Goal: Information Seeking & Learning: Learn about a topic

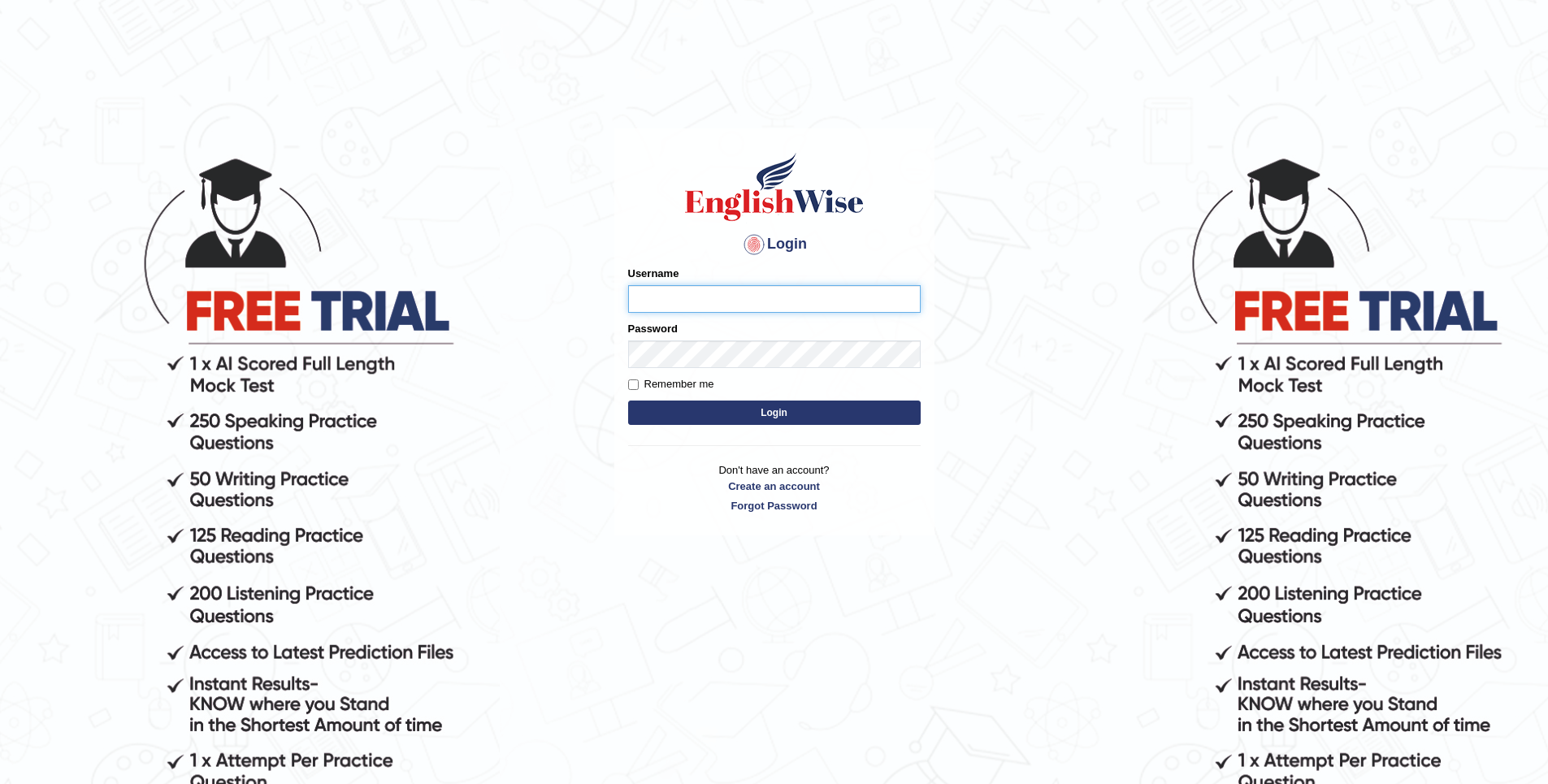
type input "Golden"
click at [817, 405] on button "Login" at bounding box center [774, 413] width 292 height 25
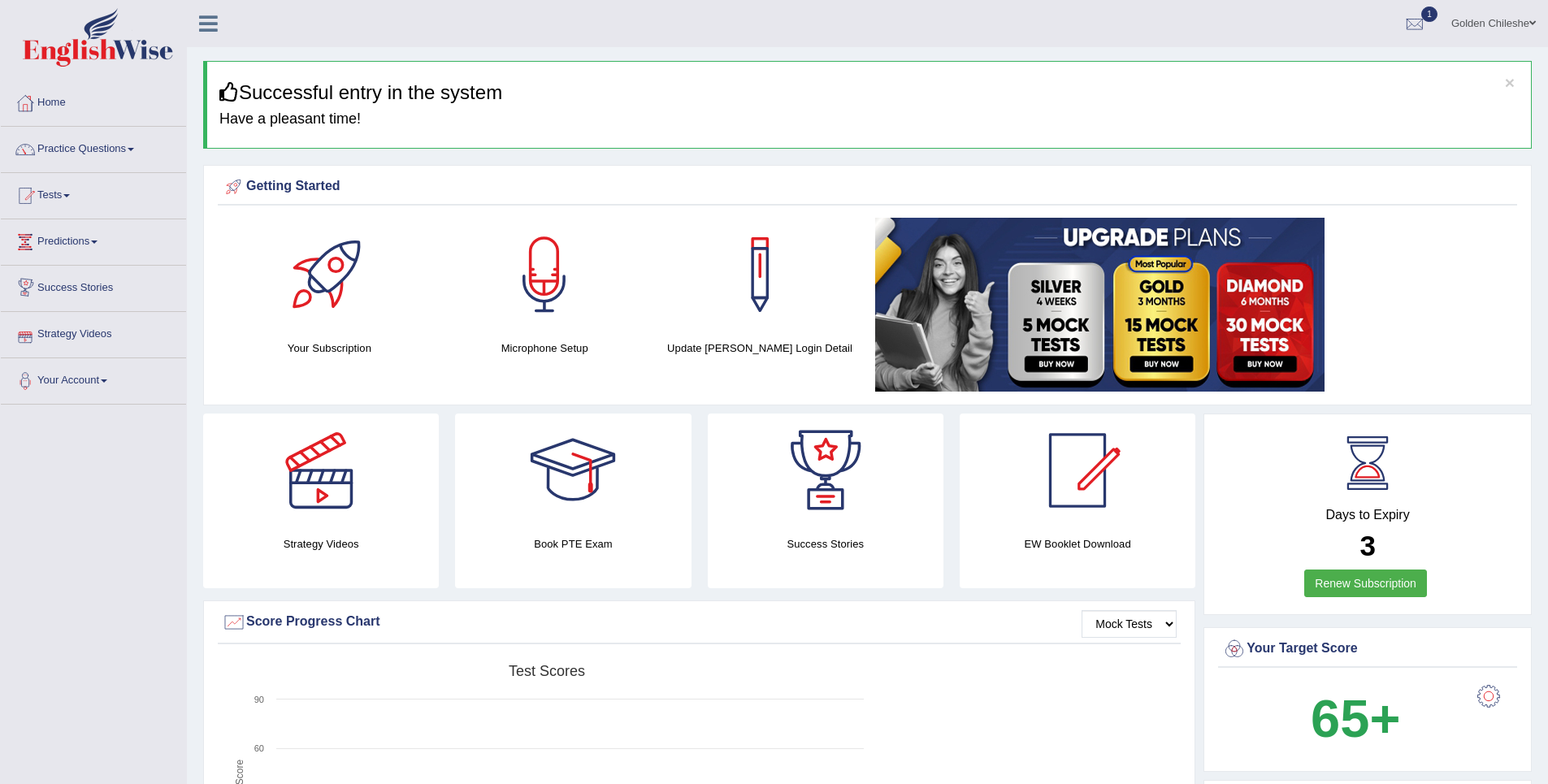
click at [82, 334] on link "Strategy Videos" at bounding box center [93, 332] width 185 height 41
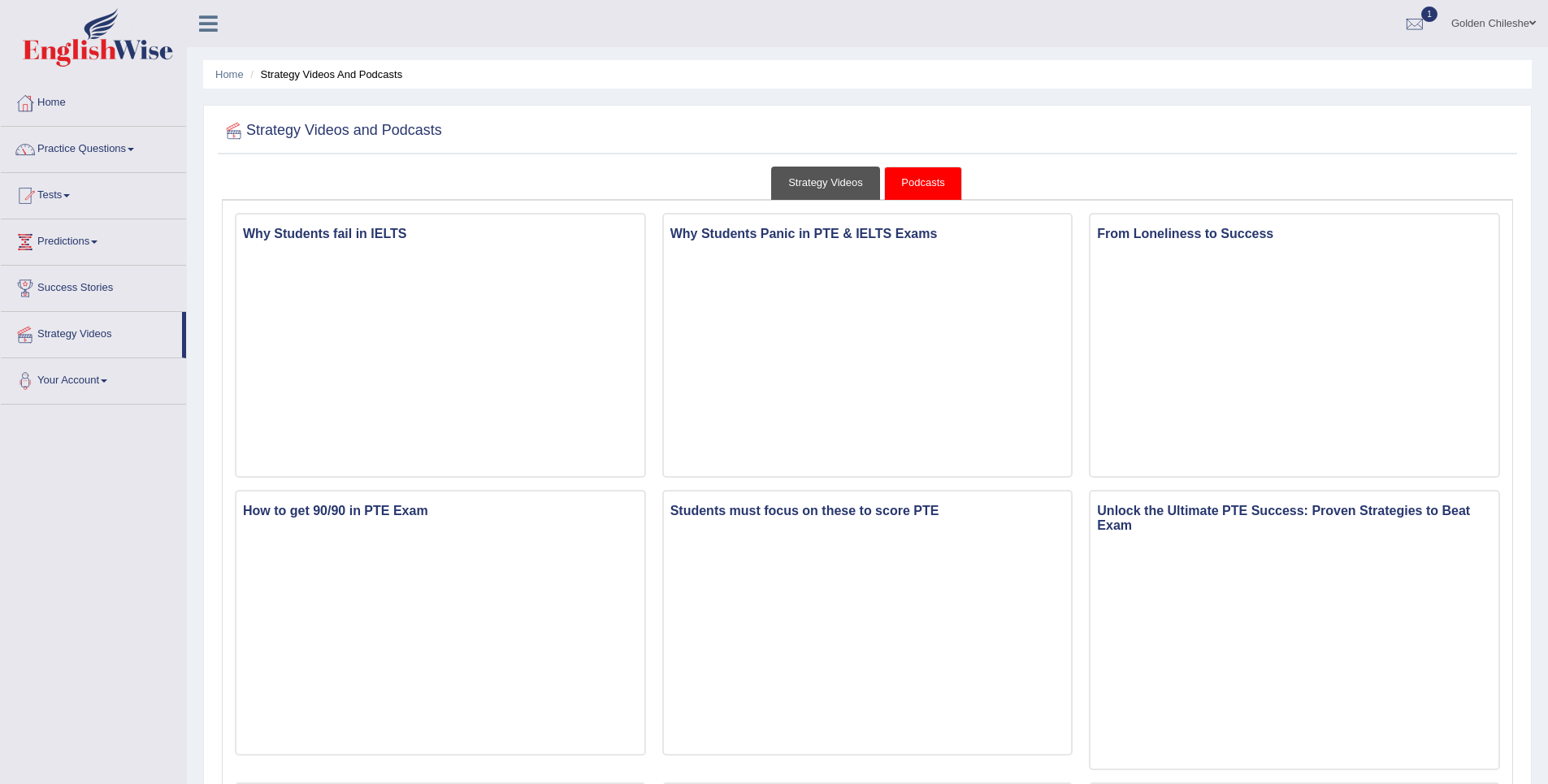
click at [830, 190] on link "Strategy Videos" at bounding box center [825, 183] width 109 height 34
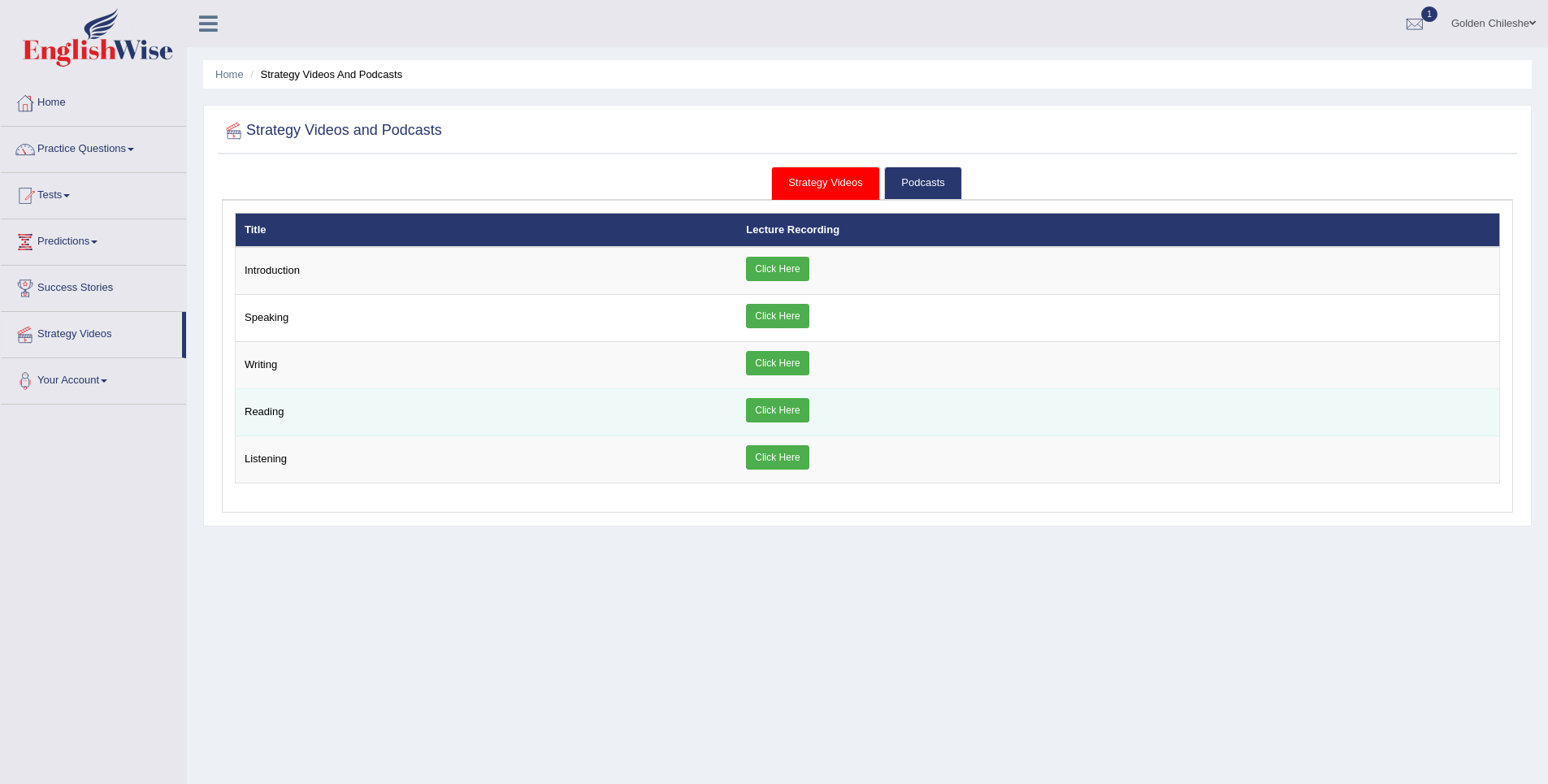
click at [794, 413] on link "Click Here" at bounding box center [777, 410] width 63 height 25
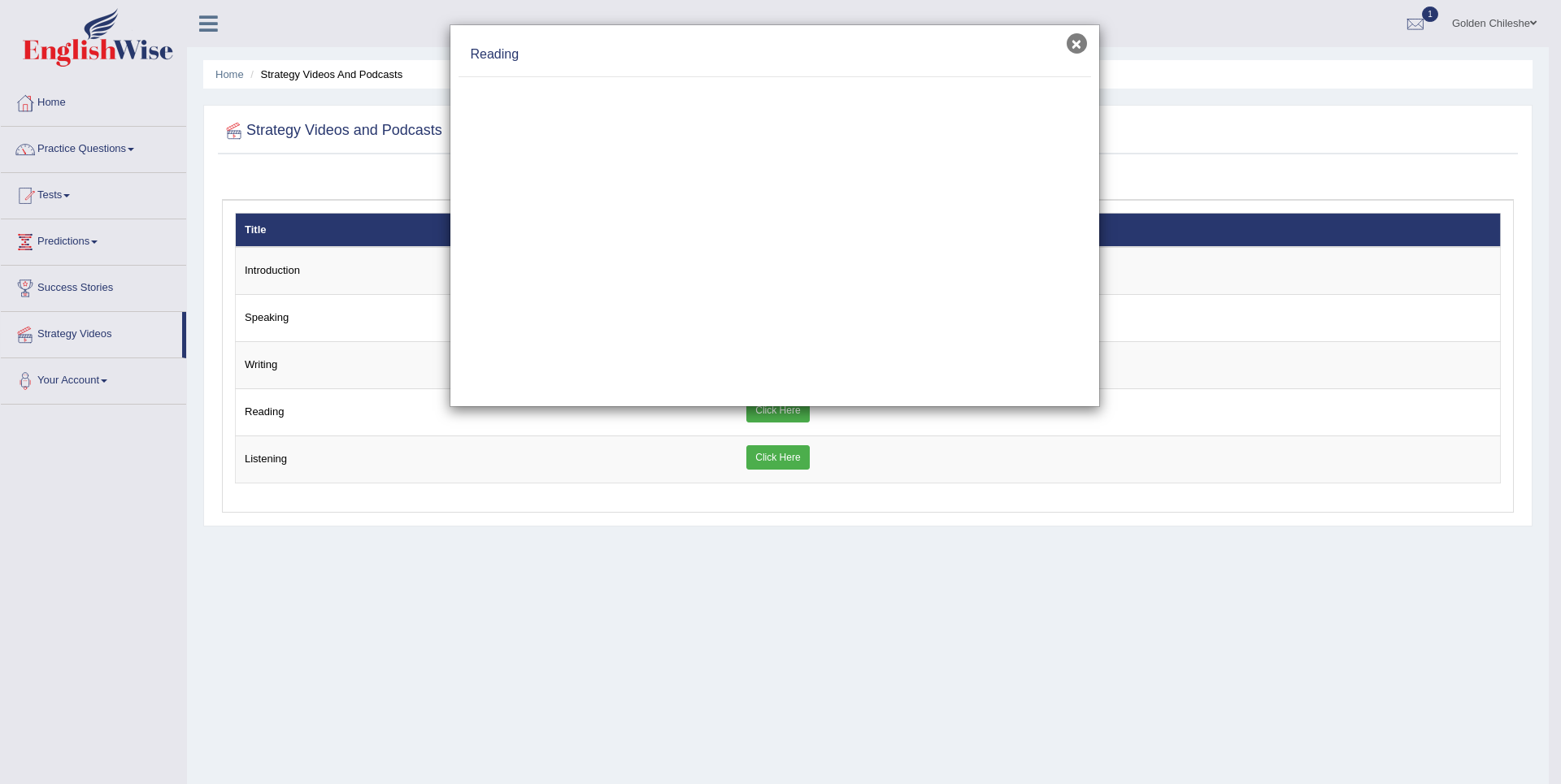
click at [1075, 40] on button "×" at bounding box center [1076, 43] width 20 height 20
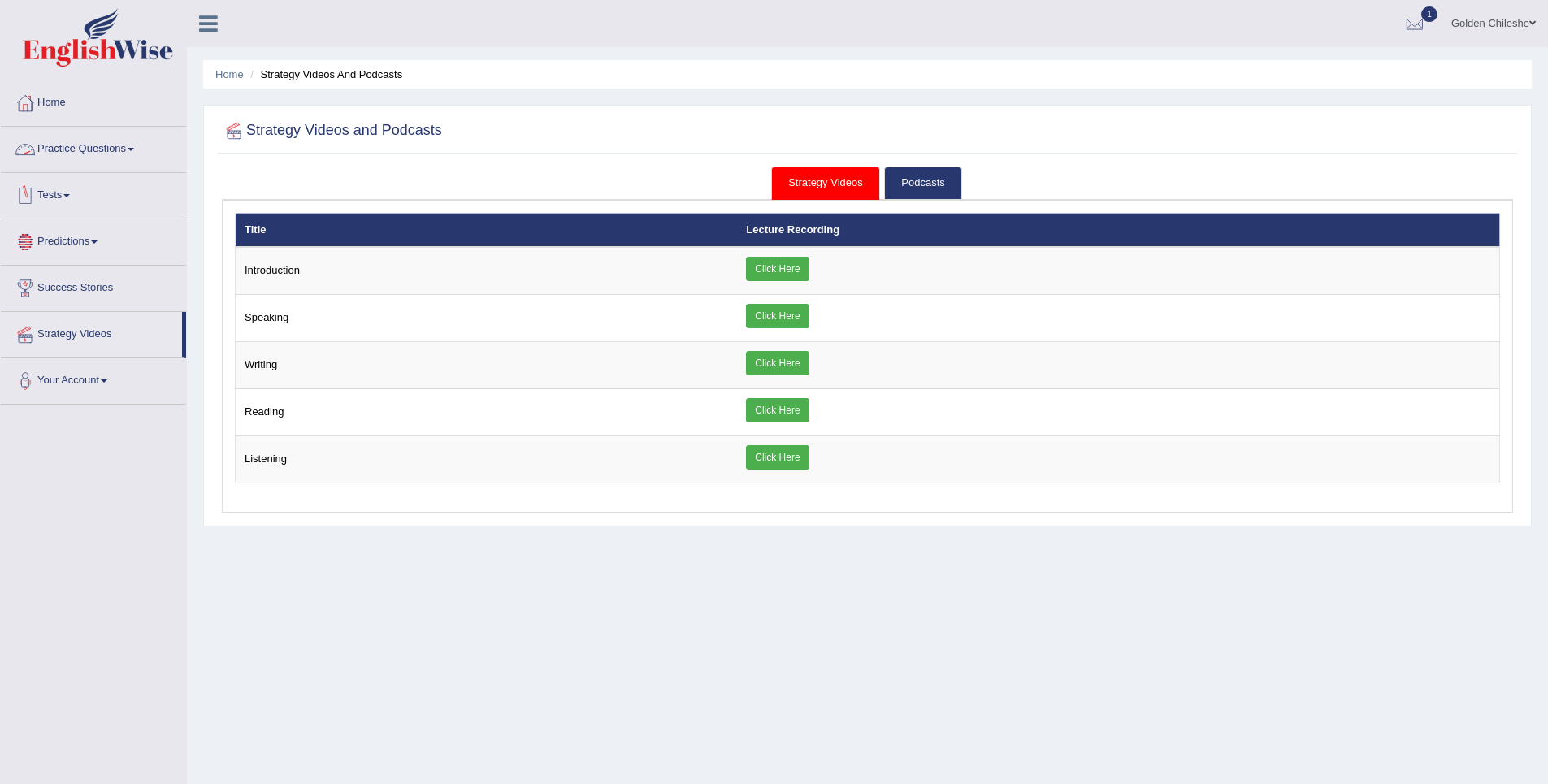
click at [89, 149] on link "Practice Questions" at bounding box center [93, 147] width 185 height 41
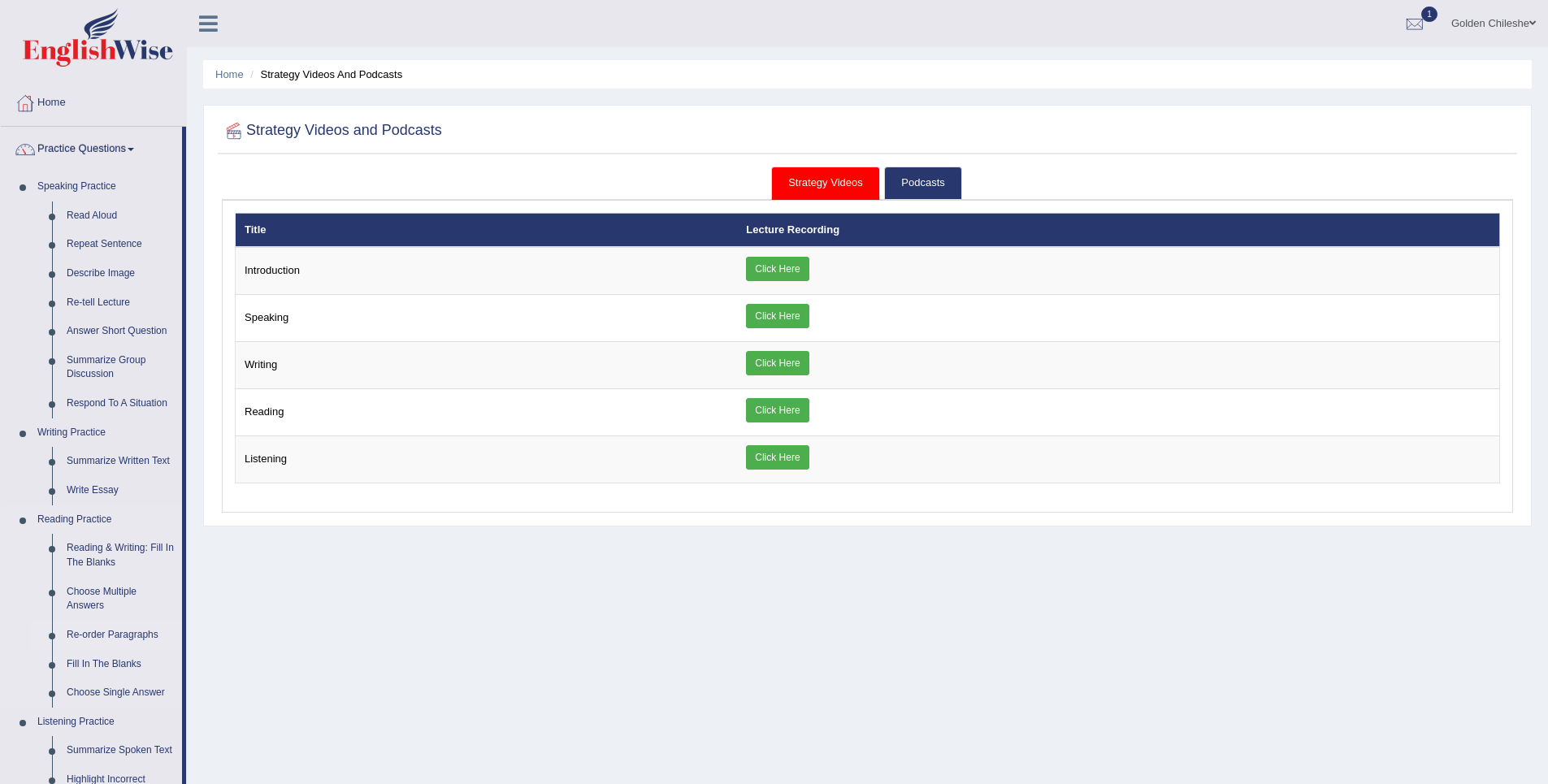
click at [110, 636] on link "Re-order Paragraphs" at bounding box center [121, 635] width 122 height 29
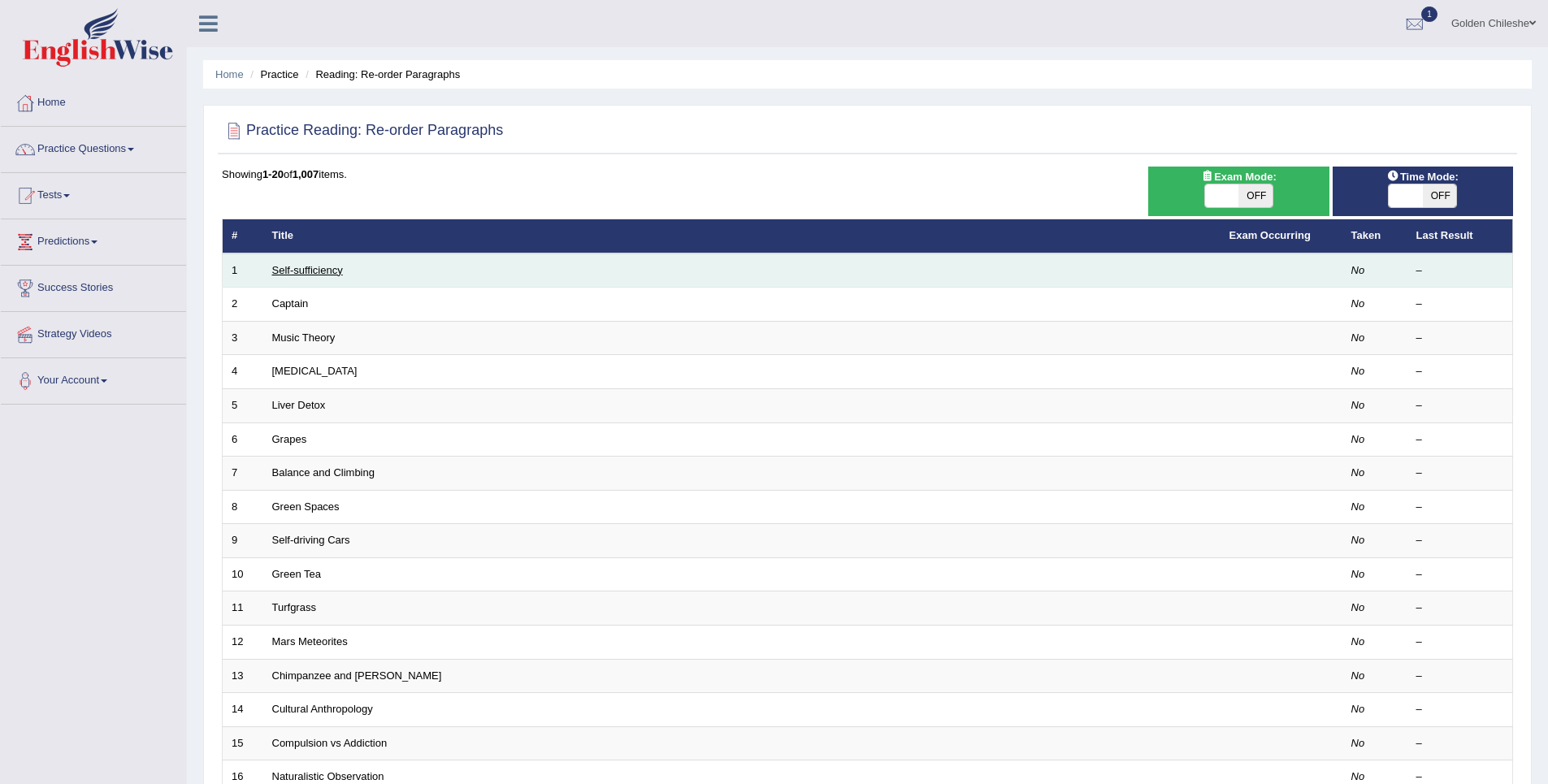
click at [313, 268] on link "Self-sufficiency" at bounding box center [307, 270] width 71 height 12
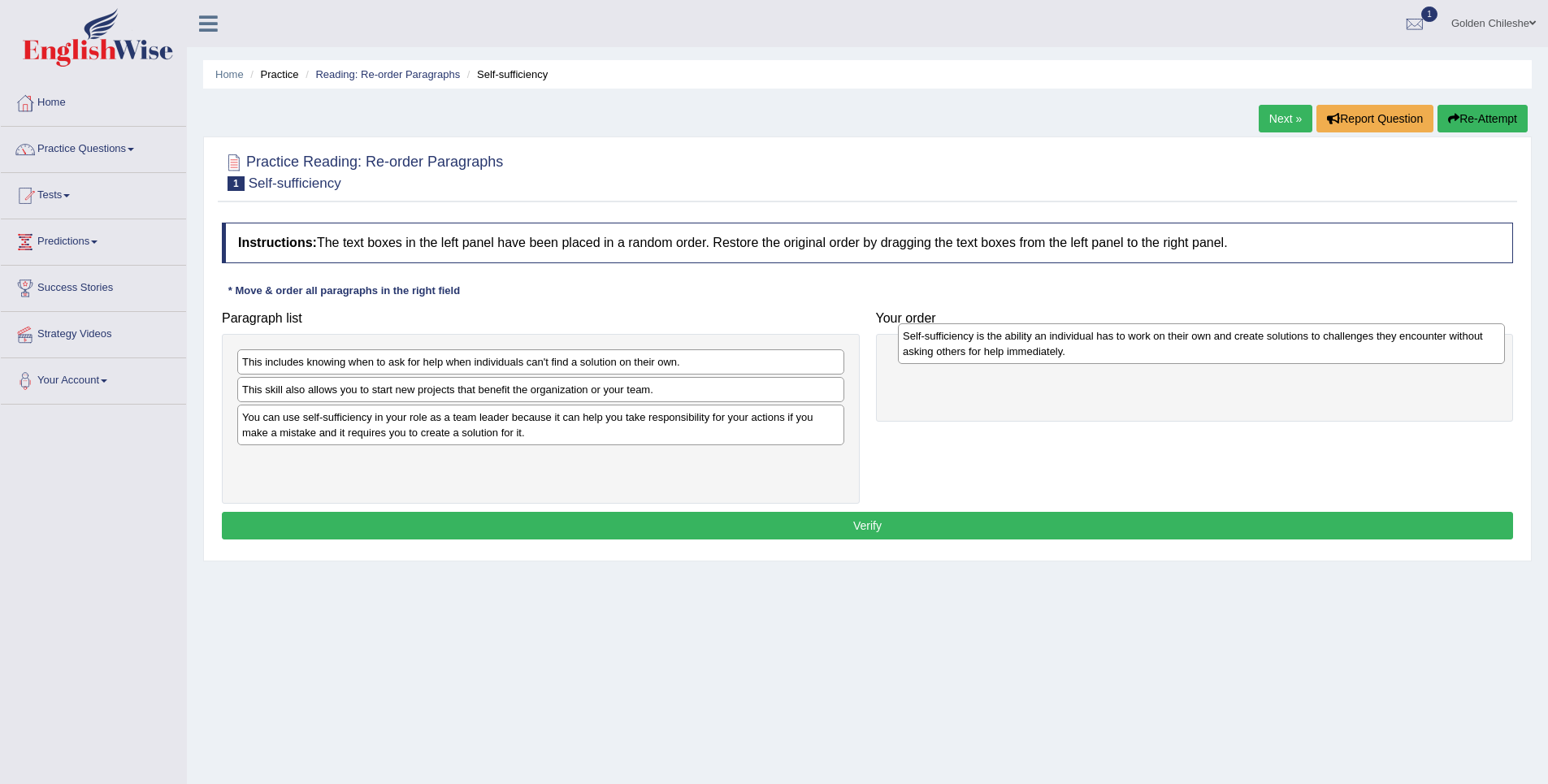
drag, startPoint x: 515, startPoint y: 470, endPoint x: 1176, endPoint y: 346, distance: 672.5
click at [1176, 346] on div "Self-sufficiency is the ability an individual has to work on their own and crea…" at bounding box center [1201, 344] width 607 height 41
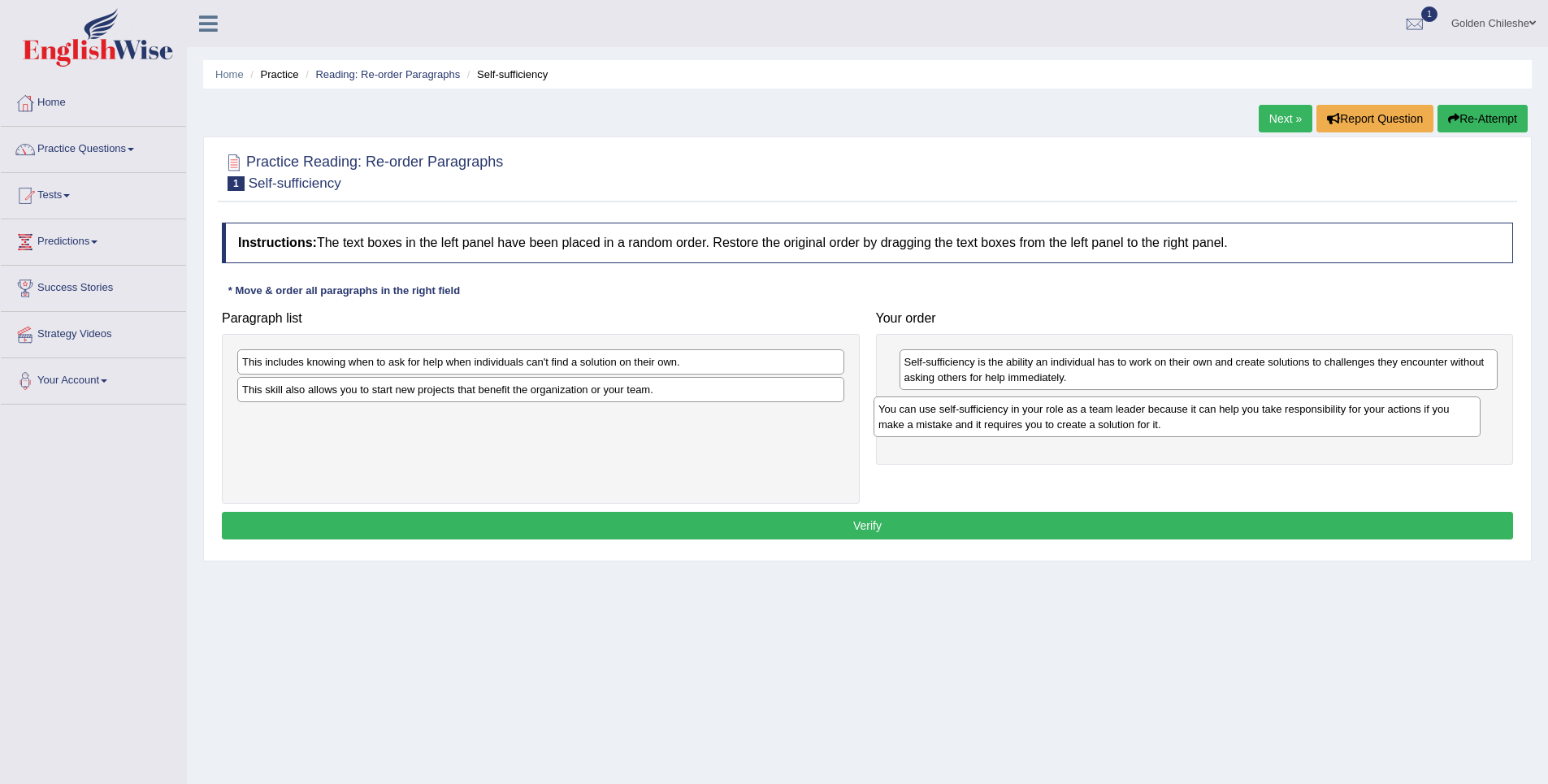
drag, startPoint x: 460, startPoint y: 431, endPoint x: 1096, endPoint y: 423, distance: 636.1
click at [1096, 423] on div "You can use self-sufficiency in your role as a team leader because it can help …" at bounding box center [1177, 417] width 607 height 41
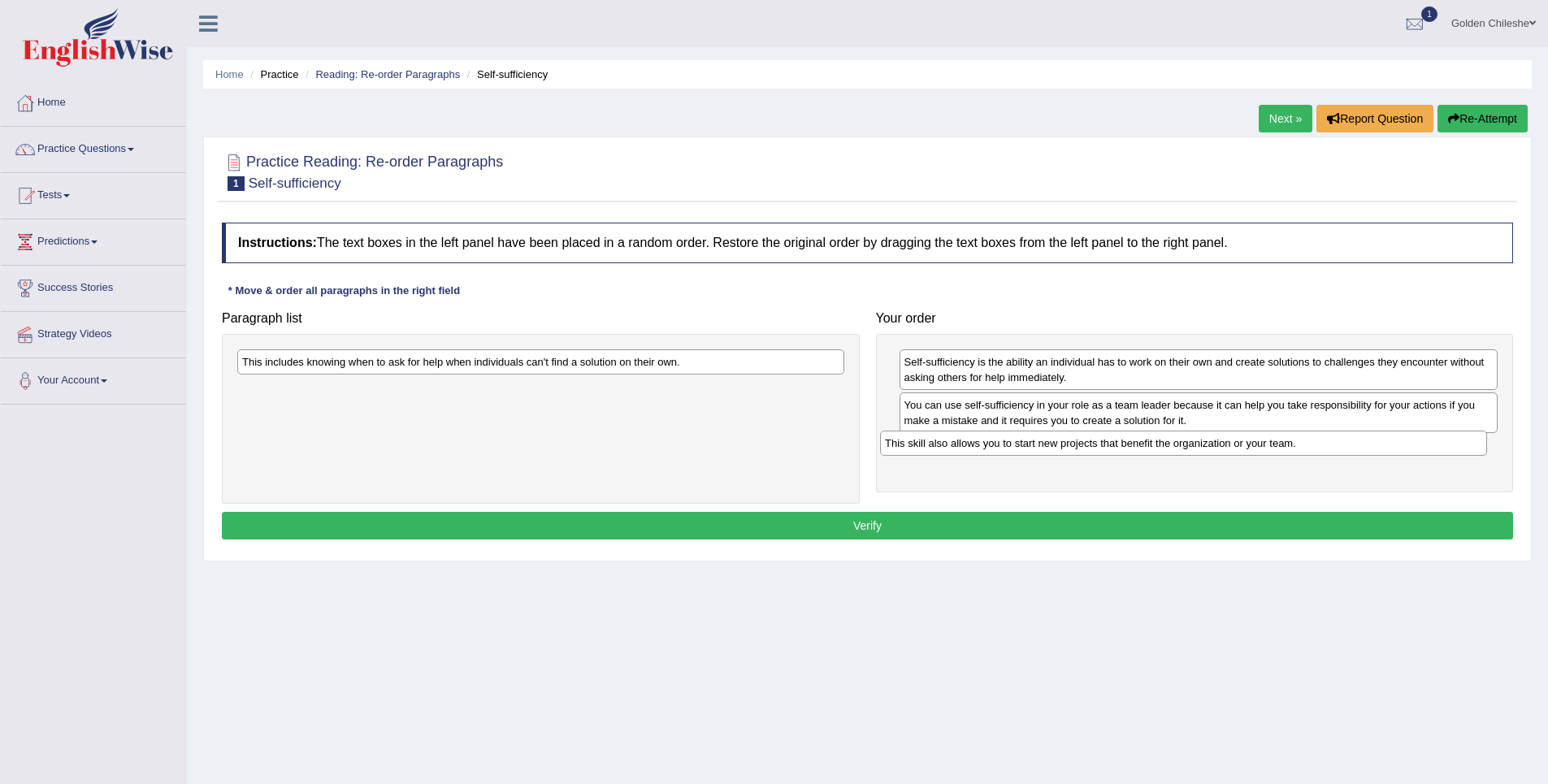
drag, startPoint x: 390, startPoint y: 397, endPoint x: 1033, endPoint y: 451, distance: 645.3
click at [1033, 451] on div "This skill also allows you to start new projects that benefit the organization …" at bounding box center [1183, 443] width 607 height 25
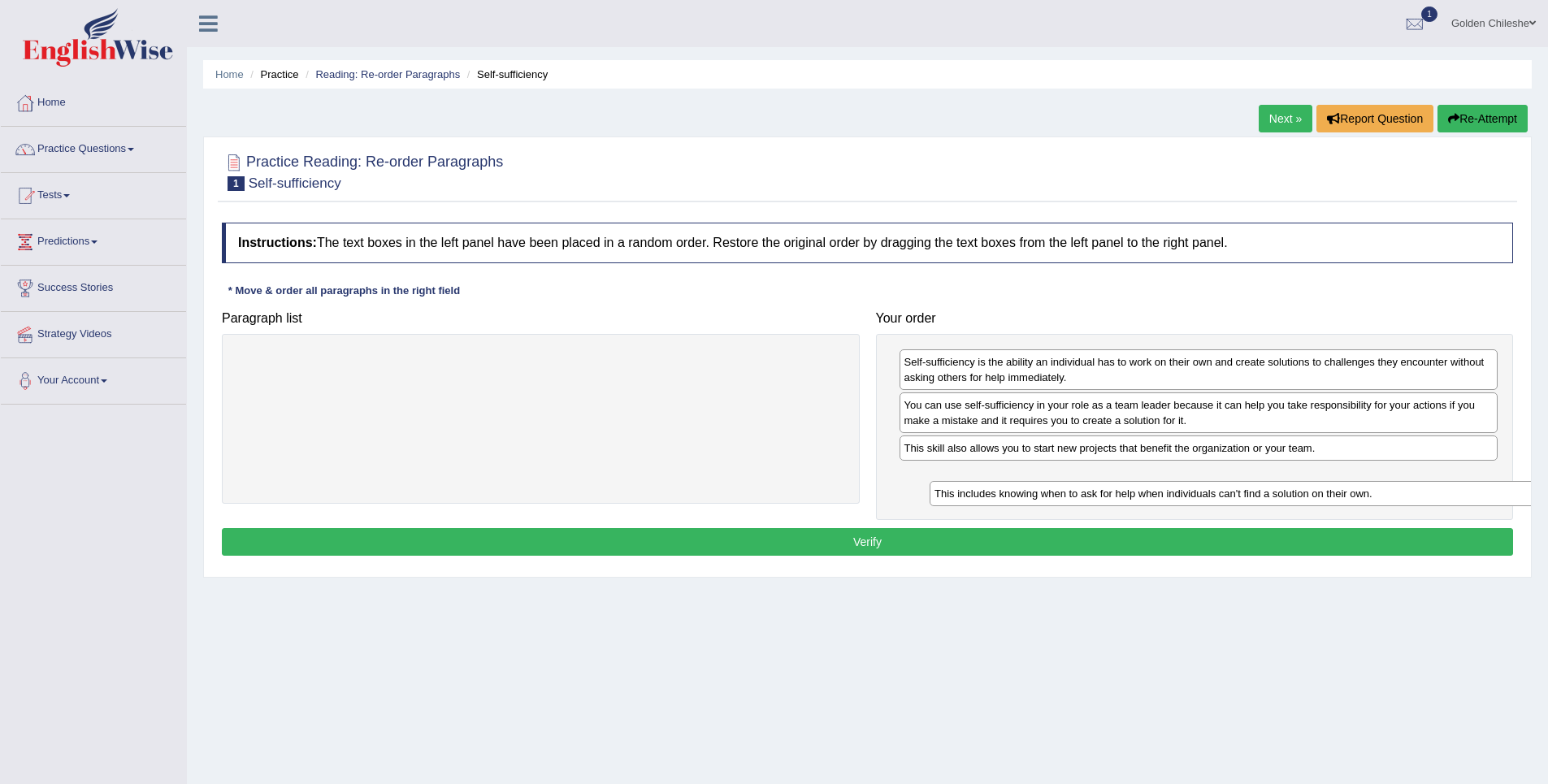
drag, startPoint x: 463, startPoint y: 367, endPoint x: 1155, endPoint y: 498, distance: 704.3
click at [1155, 498] on div "This includes knowing when to ask for help when individuals can't find a soluti…" at bounding box center [1233, 493] width 607 height 25
click at [1103, 545] on button "Verify" at bounding box center [867, 541] width 1291 height 27
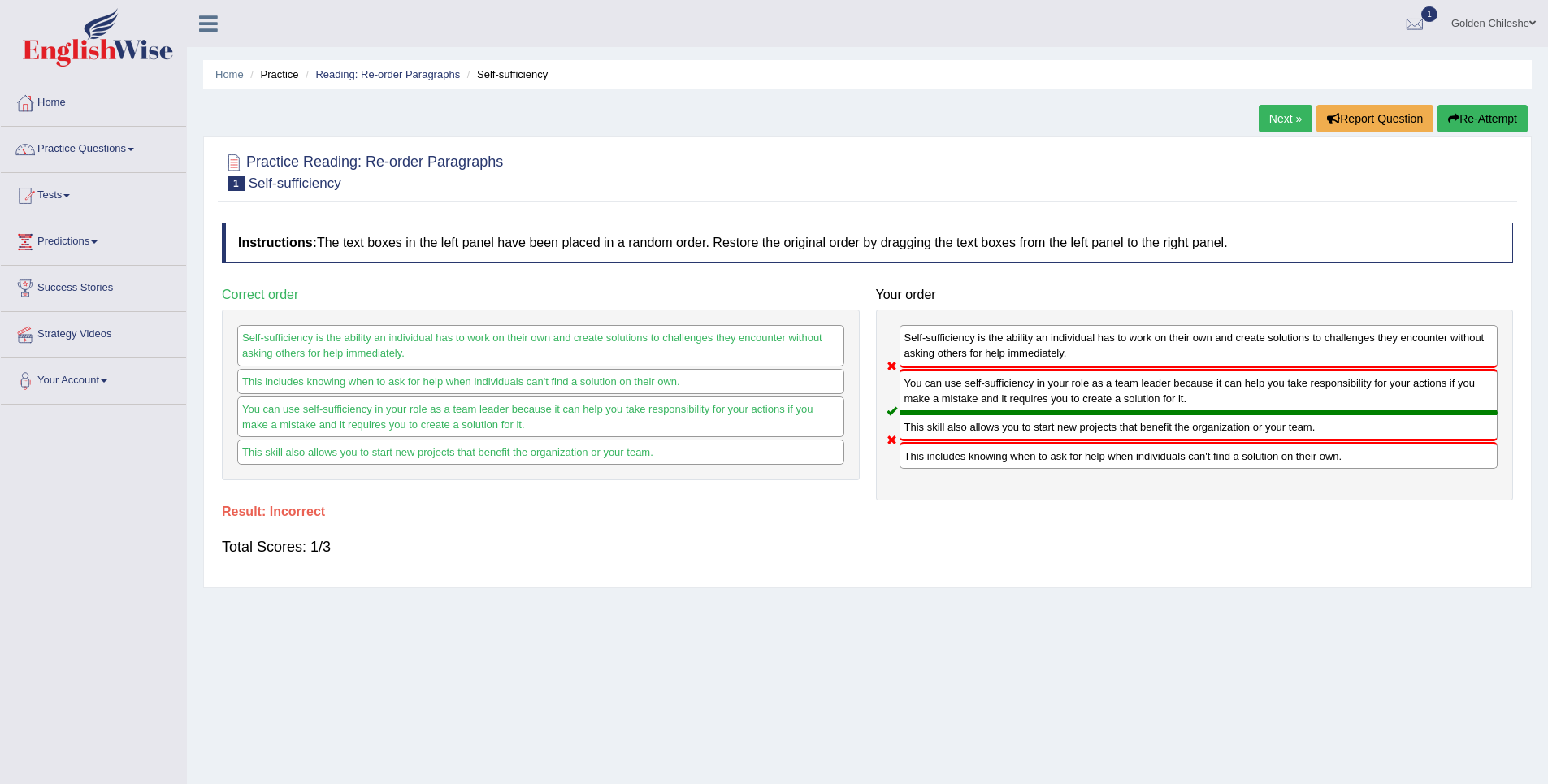
click at [1265, 122] on link "Next »" at bounding box center [1286, 118] width 54 height 27
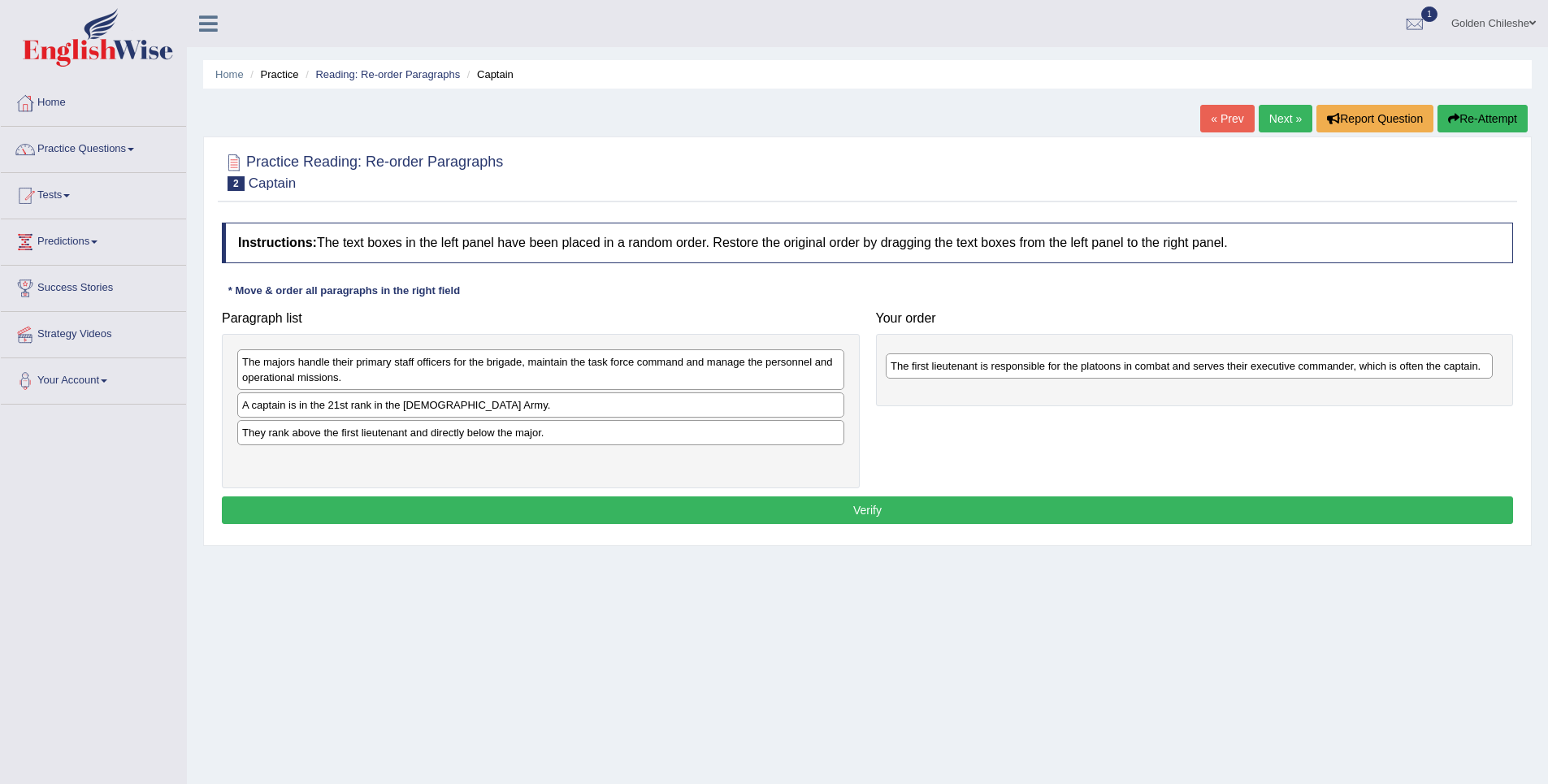
drag, startPoint x: 636, startPoint y: 465, endPoint x: 1285, endPoint y: 371, distance: 655.8
click at [1285, 371] on div "The first lieutenant is responsible for the platoons in combat and serves their…" at bounding box center [1189, 366] width 607 height 25
click at [338, 407] on div "A captain is in the 21st rank in the [DEMOGRAPHIC_DATA] Army." at bounding box center [541, 405] width 607 height 25
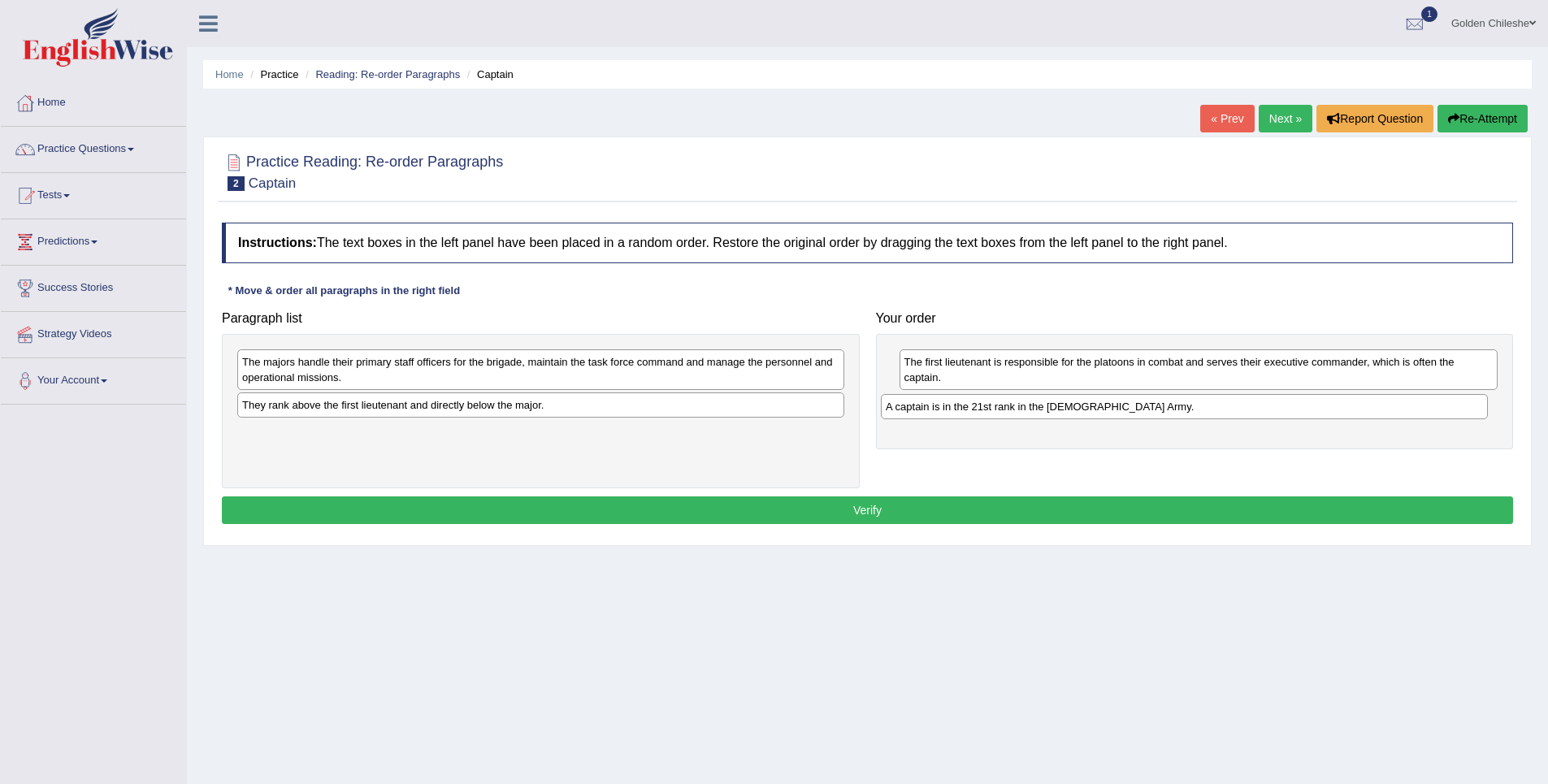
drag, startPoint x: 338, startPoint y: 407, endPoint x: 983, endPoint y: 408, distance: 645.0
click at [983, 408] on div "A captain is in the 21st rank in the [DEMOGRAPHIC_DATA] Army." at bounding box center [1184, 407] width 607 height 25
click at [349, 414] on div "They rank above the first lieutenant and directly below the major." at bounding box center [543, 408] width 607 height 25
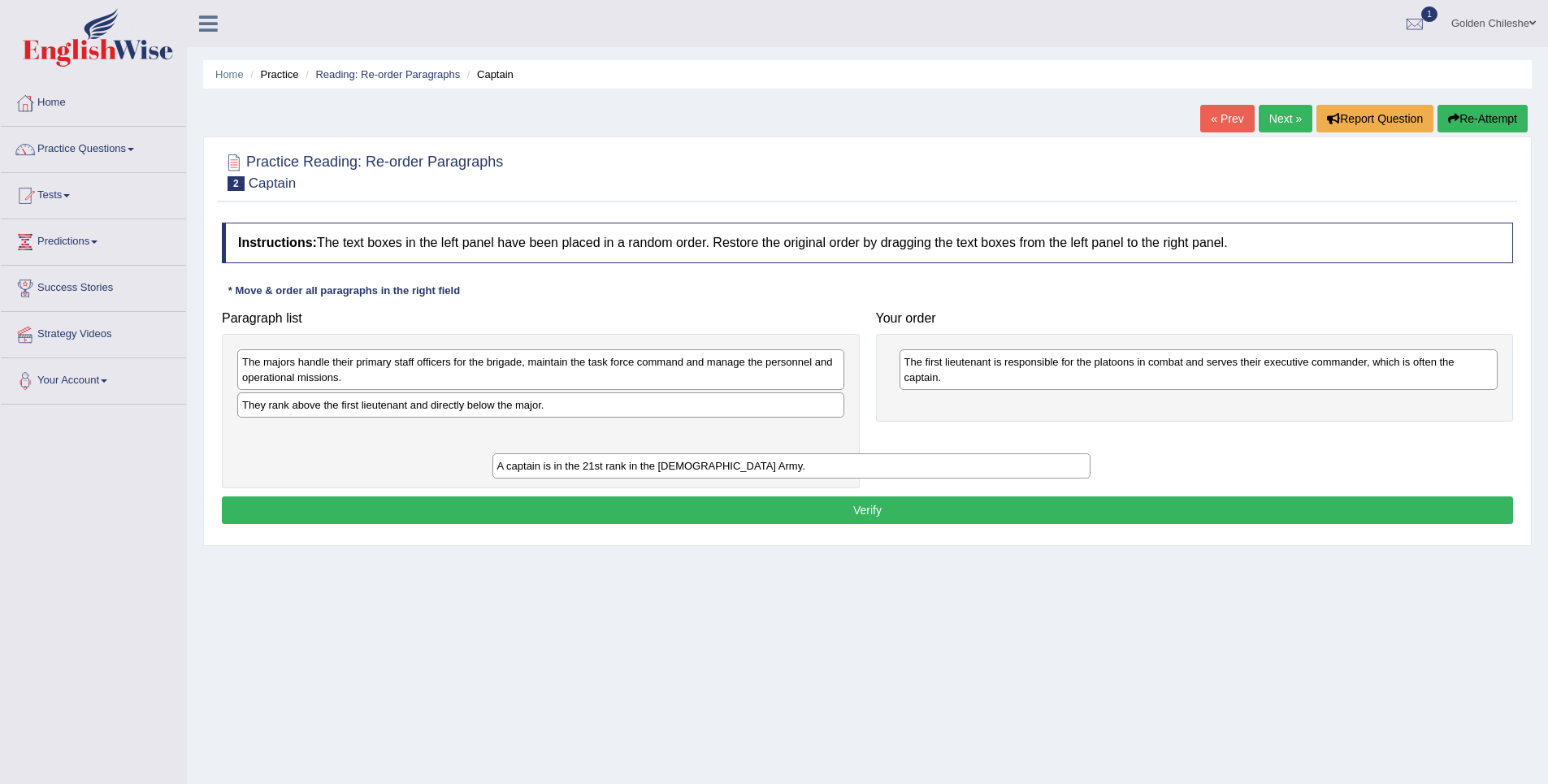
drag, startPoint x: 989, startPoint y: 407, endPoint x: 552, endPoint y: 459, distance: 440.1
click at [552, 459] on div "A captain is in the 21st rank in the US Army." at bounding box center [792, 466] width 599 height 25
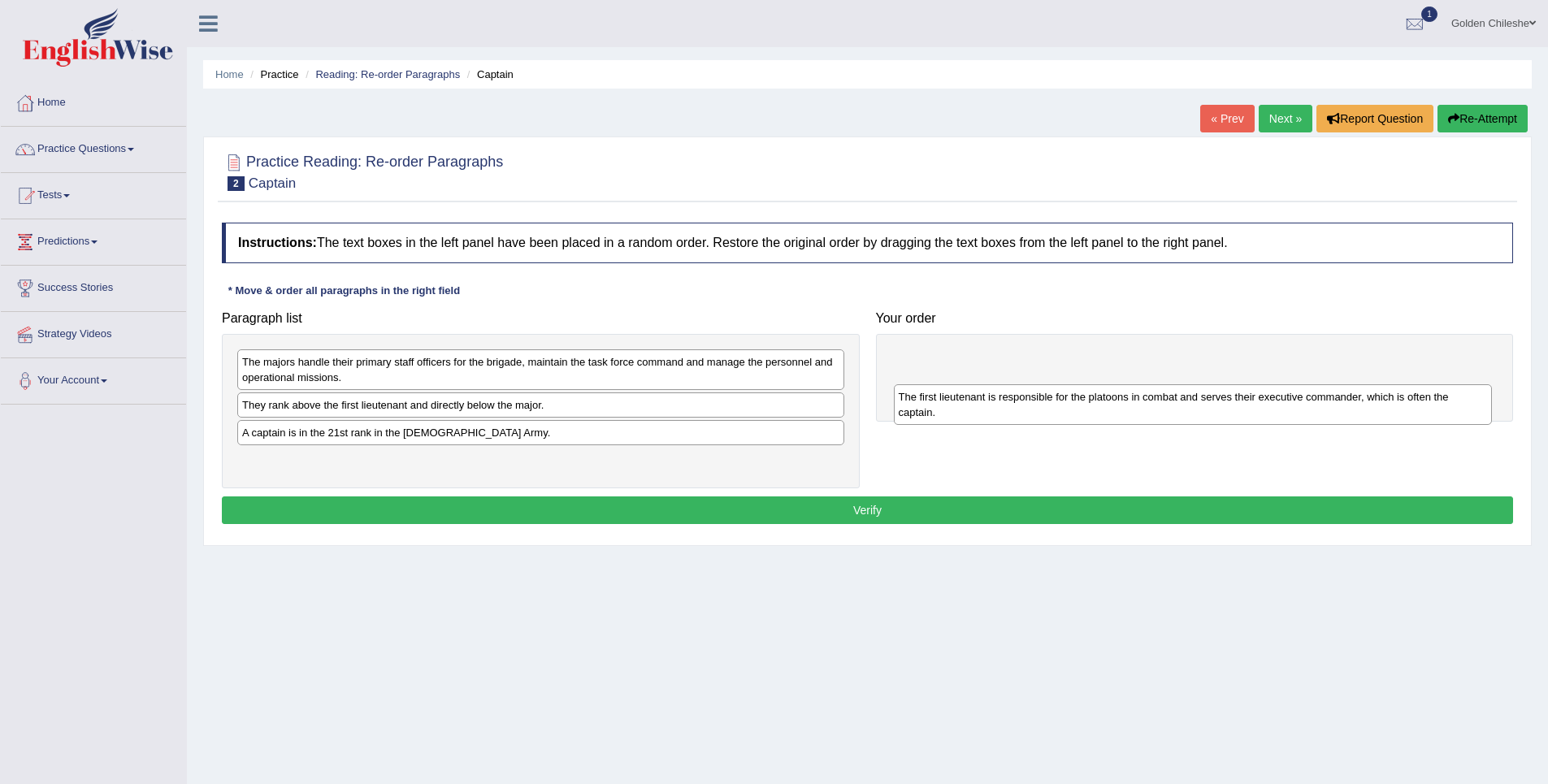
drag, startPoint x: 1004, startPoint y: 372, endPoint x: 998, endPoint y: 408, distance: 36.5
click at [998, 408] on div "The first lieutenant is responsible for the platoons in combat and serves their…" at bounding box center [1194, 405] width 599 height 41
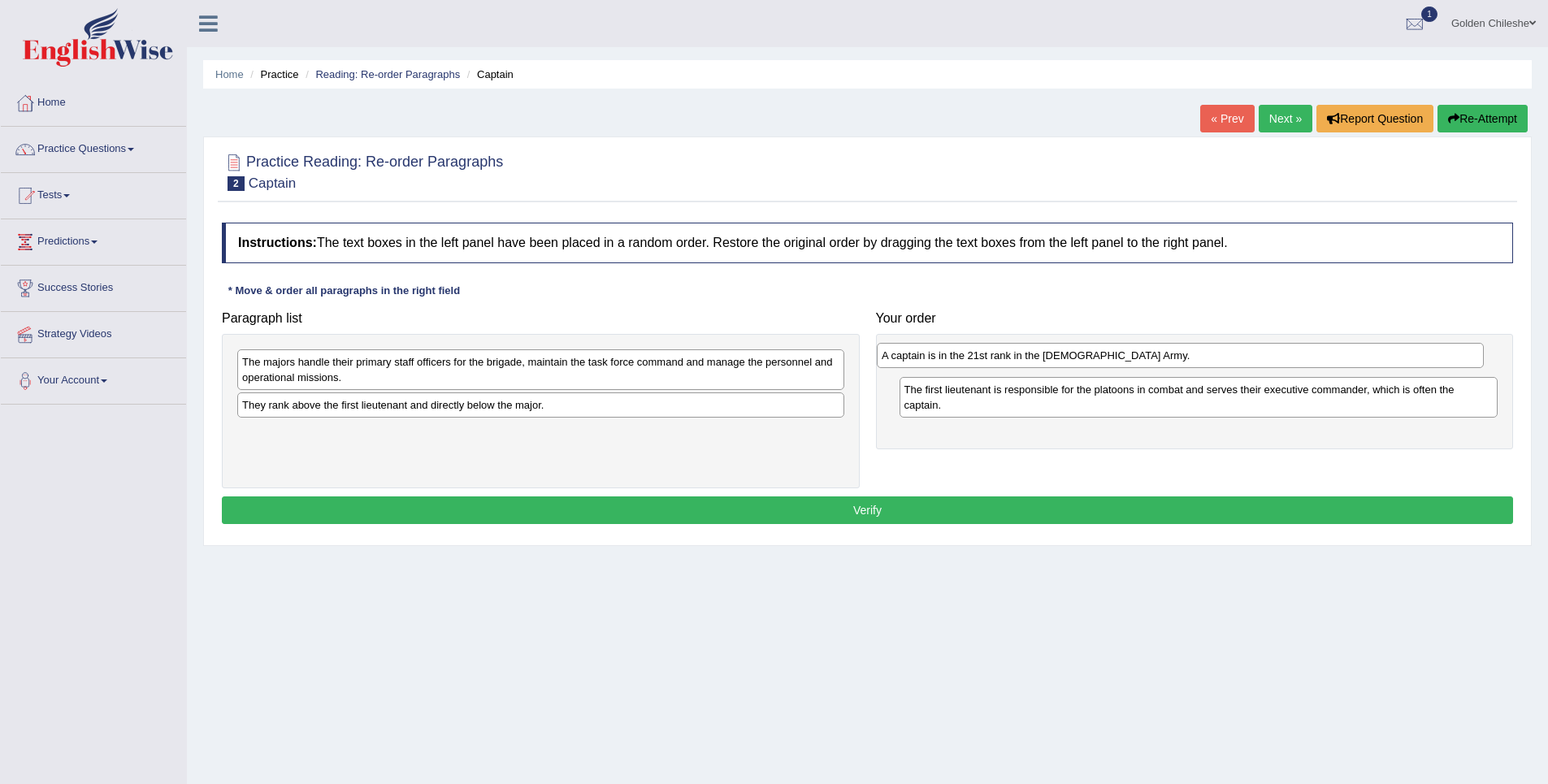
drag, startPoint x: 416, startPoint y: 439, endPoint x: 1056, endPoint y: 362, distance: 644.6
click at [1056, 362] on div "A captain is in the 21st rank in the US Army." at bounding box center [1180, 355] width 607 height 25
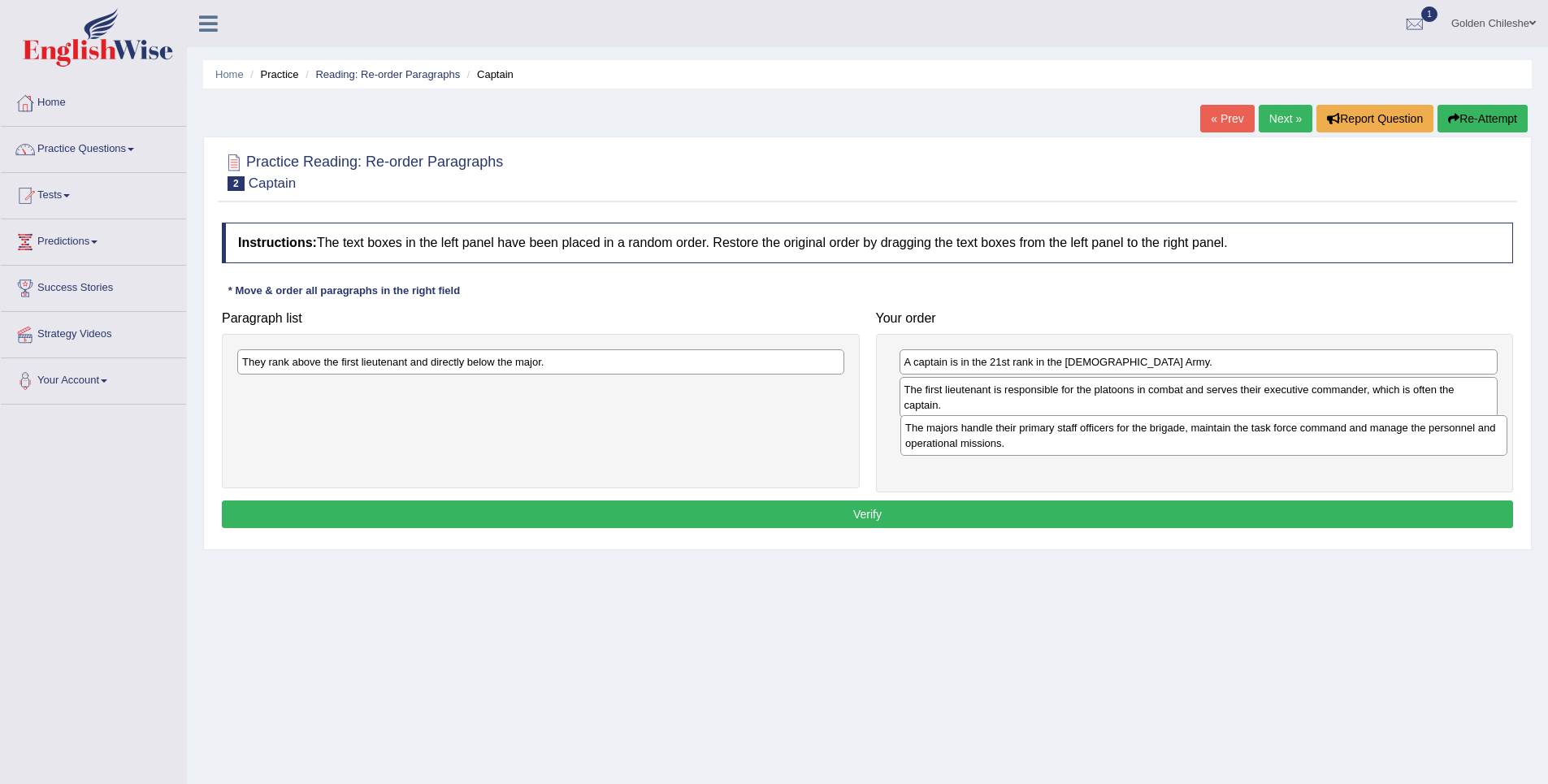
drag, startPoint x: 309, startPoint y: 374, endPoint x: 959, endPoint y: 440, distance: 653.3
click at [959, 440] on div "The majors handle their primary staff officers for the brigade, maintain the ta…" at bounding box center [1203, 436] width 607 height 41
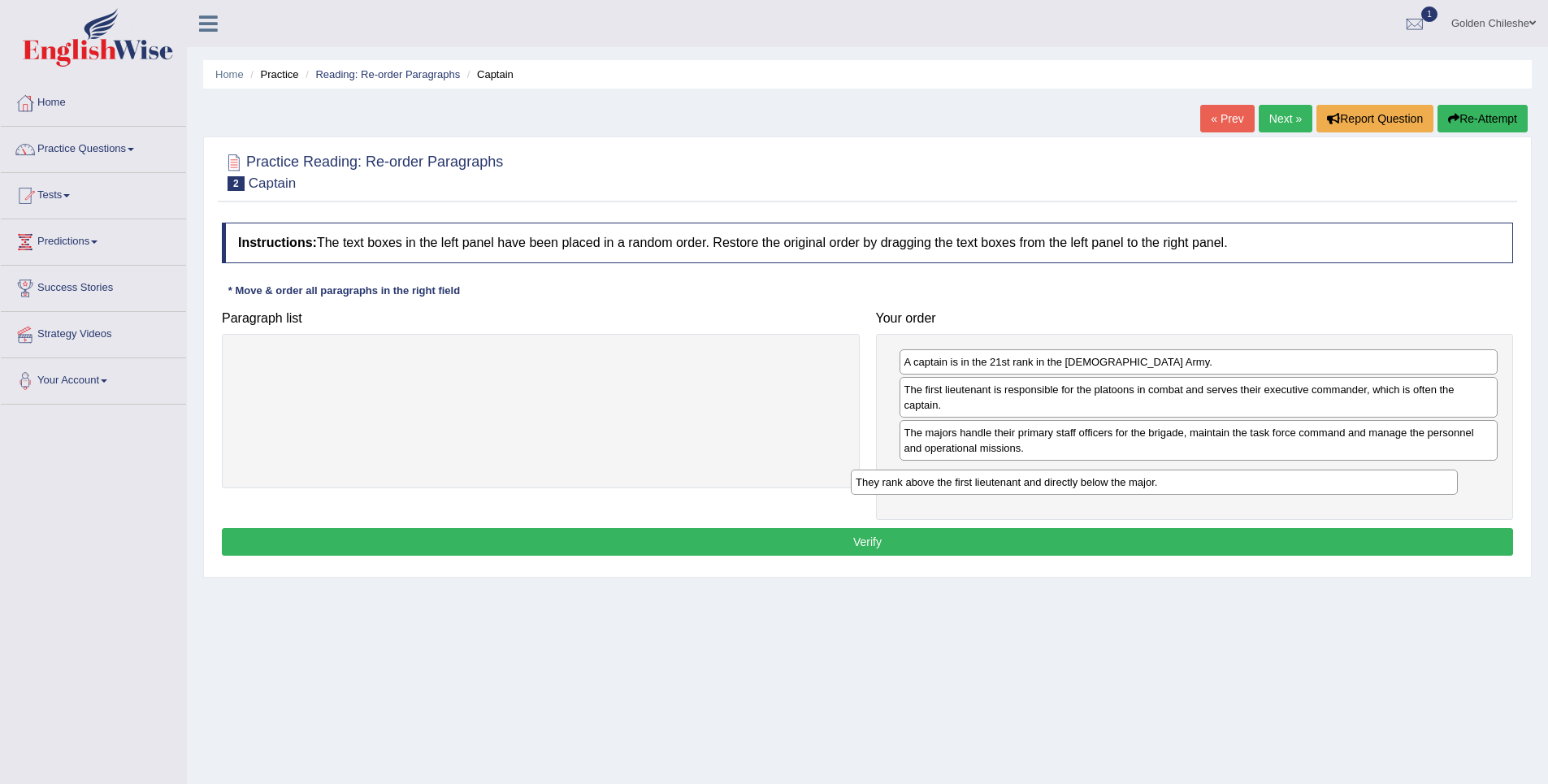
drag, startPoint x: 526, startPoint y: 363, endPoint x: 1140, endPoint y: 484, distance: 625.8
click at [1140, 484] on div "They rank above the first lieutenant and directly below the major." at bounding box center [1154, 482] width 607 height 25
click at [1088, 532] on button "Verify" at bounding box center [867, 541] width 1291 height 27
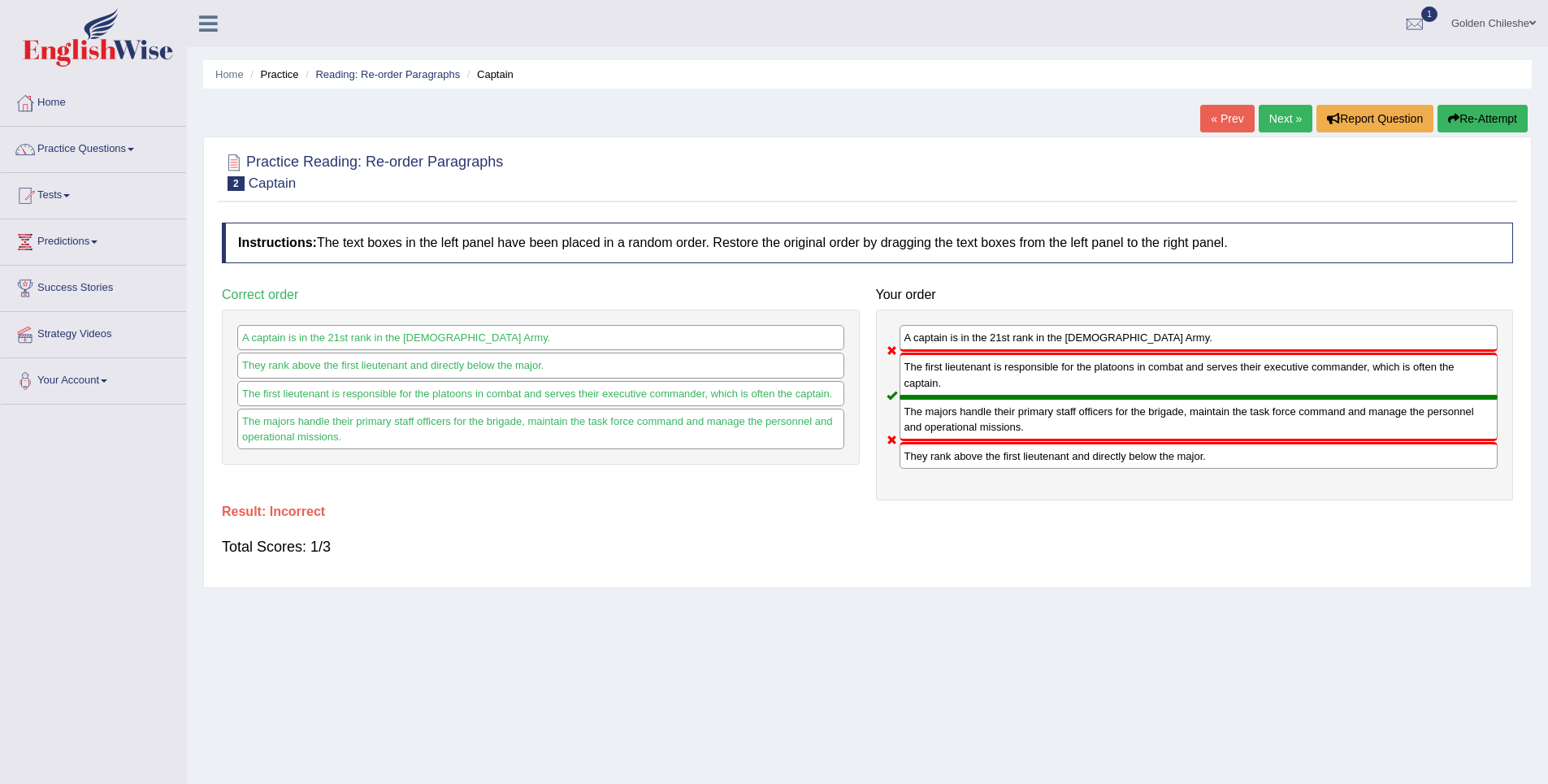
click at [1283, 122] on link "Next »" at bounding box center [1286, 118] width 54 height 27
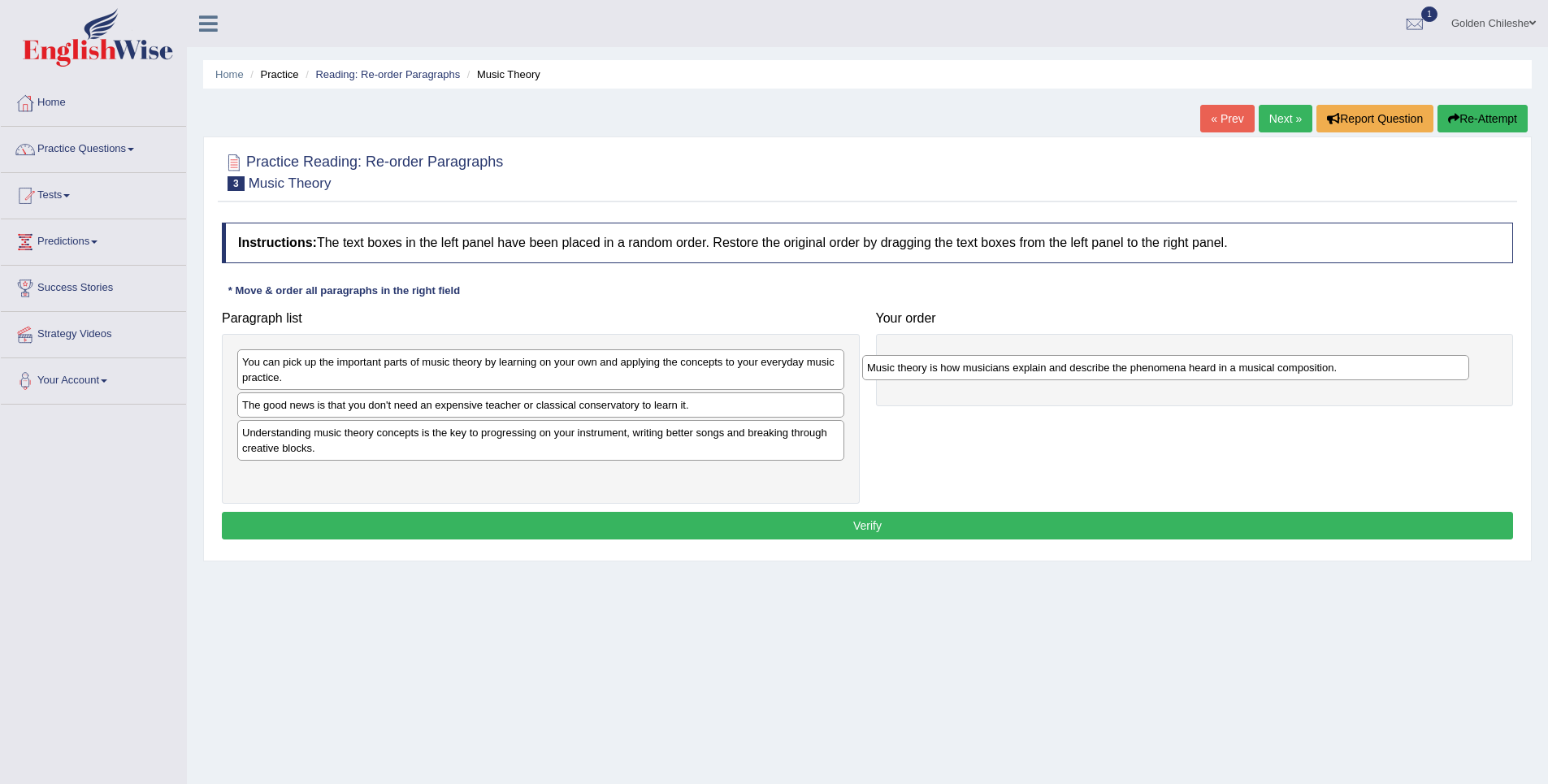
drag, startPoint x: 362, startPoint y: 435, endPoint x: 986, endPoint y: 369, distance: 627.5
click at [986, 369] on div "Music theory is how musicians explain and describe the phenomena heard in a mus…" at bounding box center [1165, 368] width 607 height 25
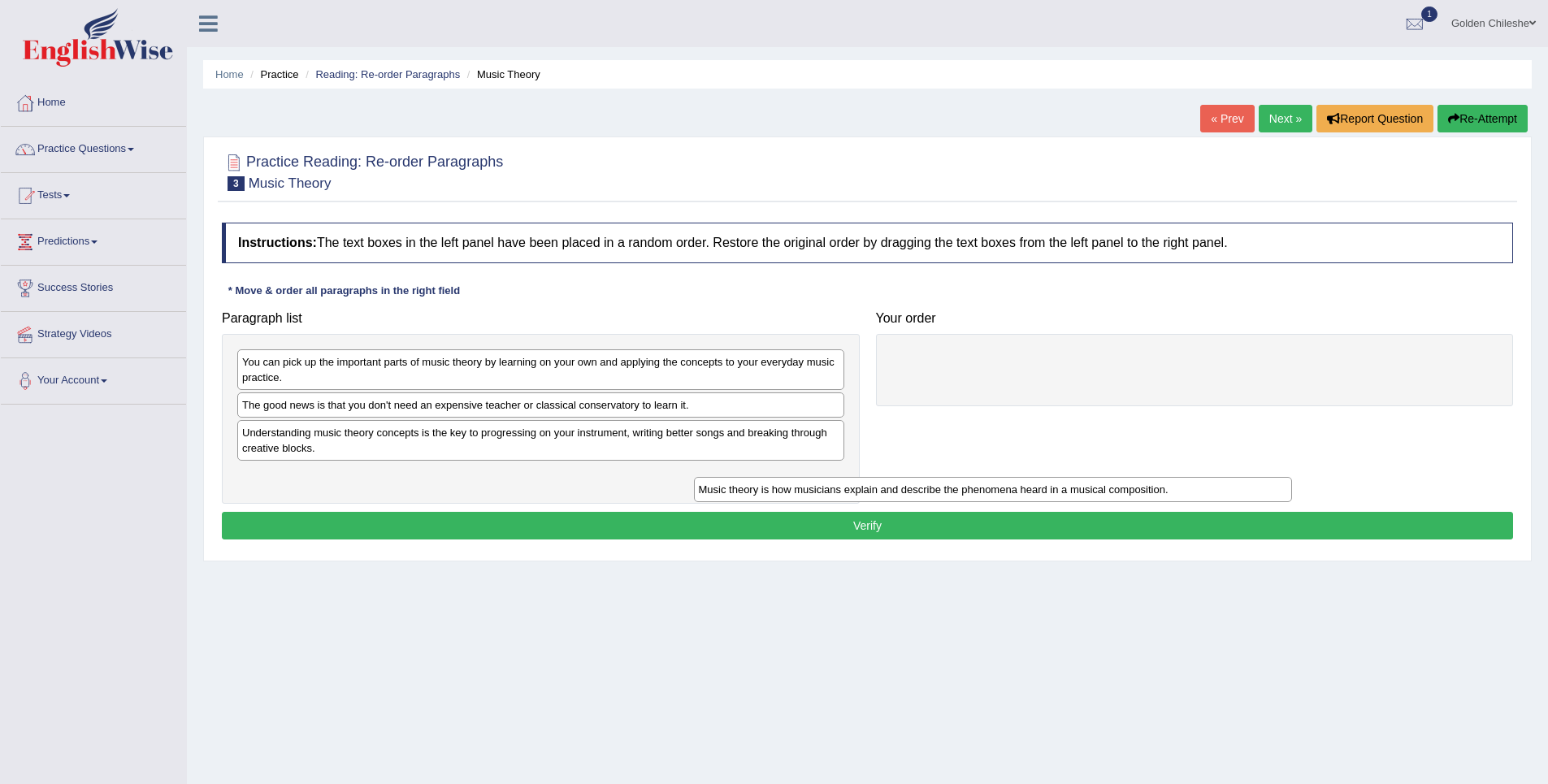
drag, startPoint x: 992, startPoint y: 362, endPoint x: 665, endPoint y: 500, distance: 354.9
click at [694, 501] on div "Music theory is how musicians explain and describe the phenomena heard in a mus…" at bounding box center [993, 489] width 599 height 25
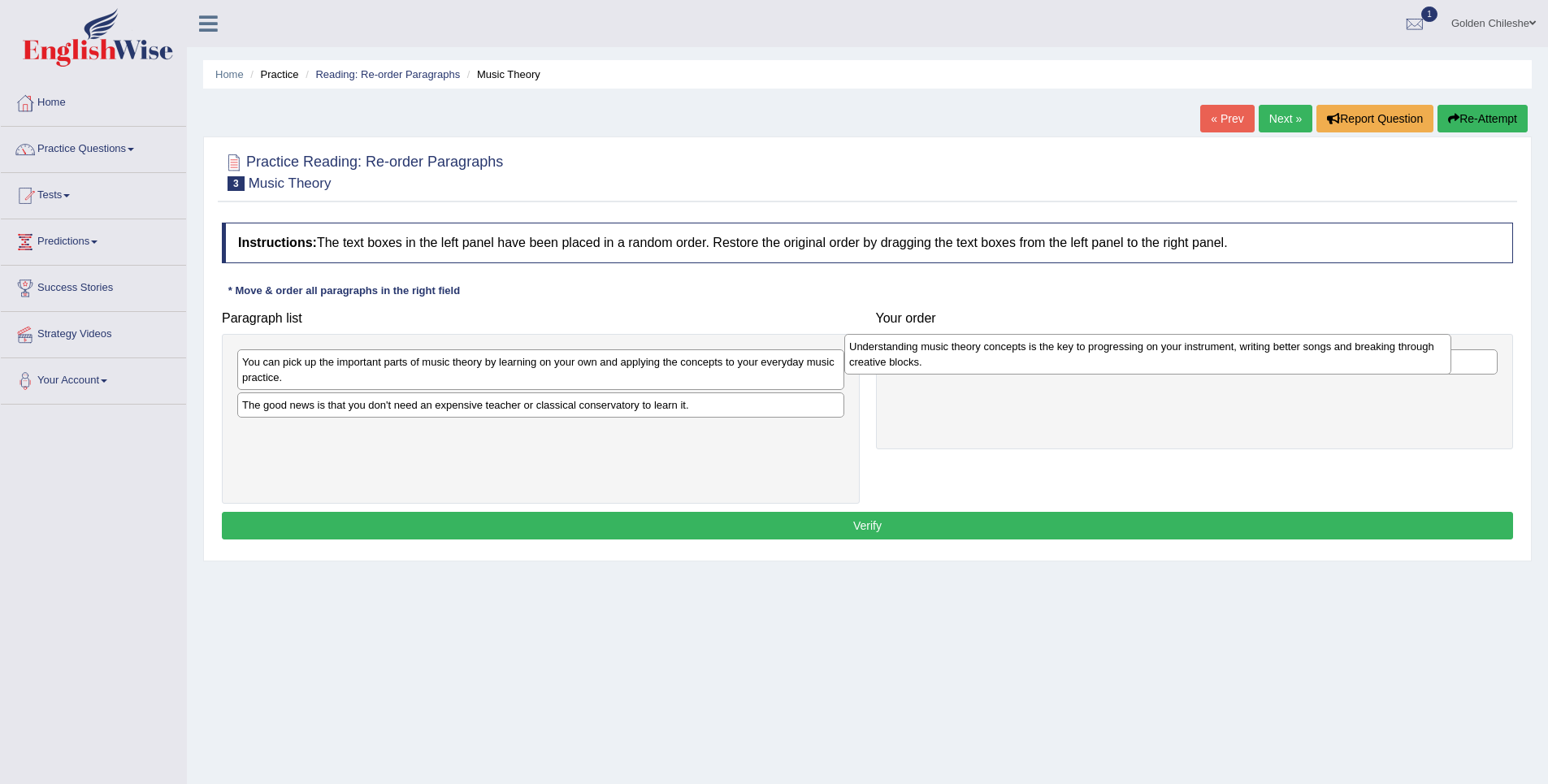
drag, startPoint x: 634, startPoint y: 450, endPoint x: 1241, endPoint y: 364, distance: 613.1
click at [1241, 364] on div "Understanding music theory concepts is the key to progressing on your instrumen…" at bounding box center [1147, 354] width 607 height 41
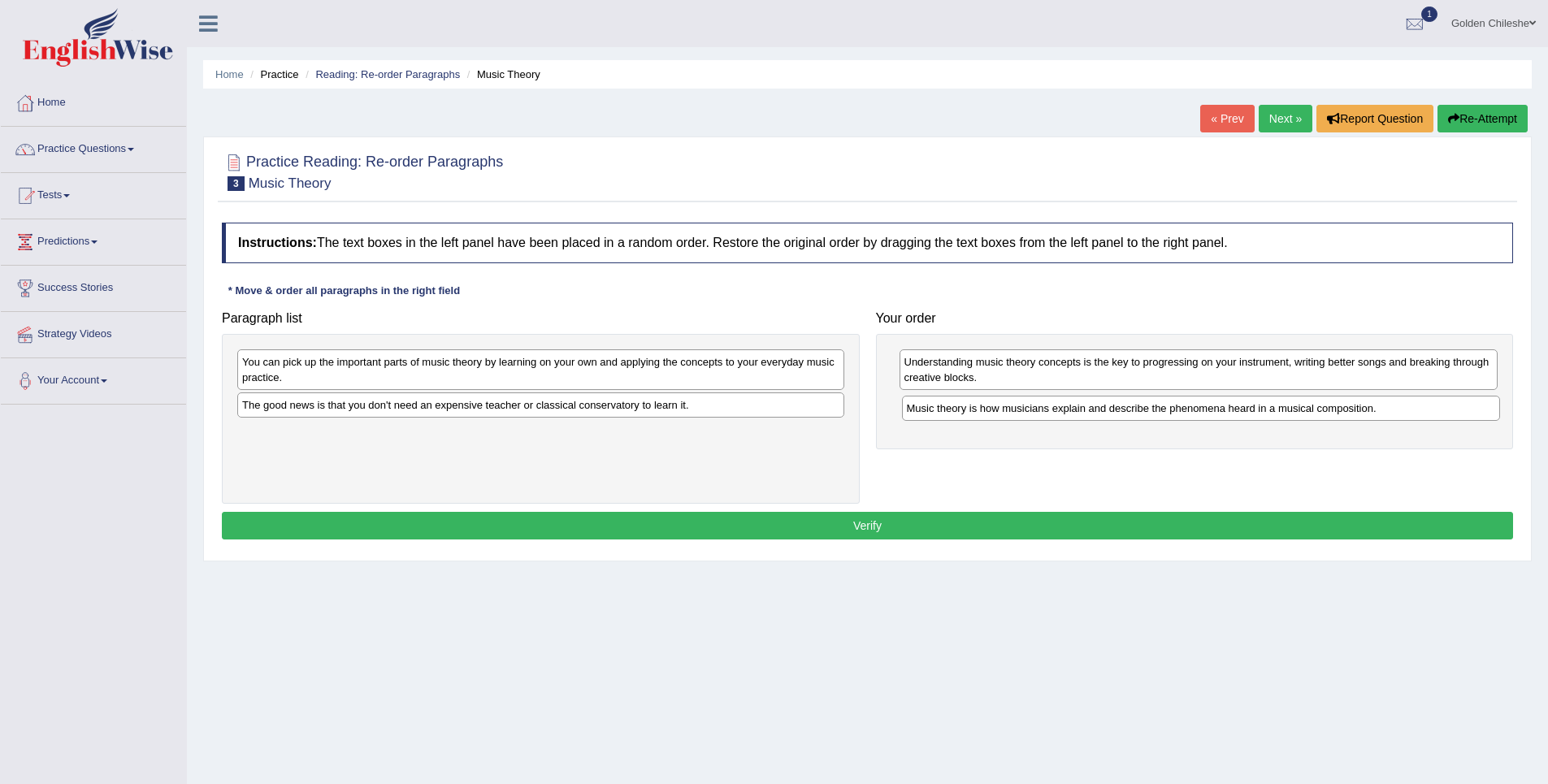
drag, startPoint x: 1168, startPoint y: 368, endPoint x: 1171, endPoint y: 414, distance: 46.1
click at [1171, 414] on div "Music theory is how musicians explain and describe the phenomena heard in a mus…" at bounding box center [1202, 408] width 599 height 25
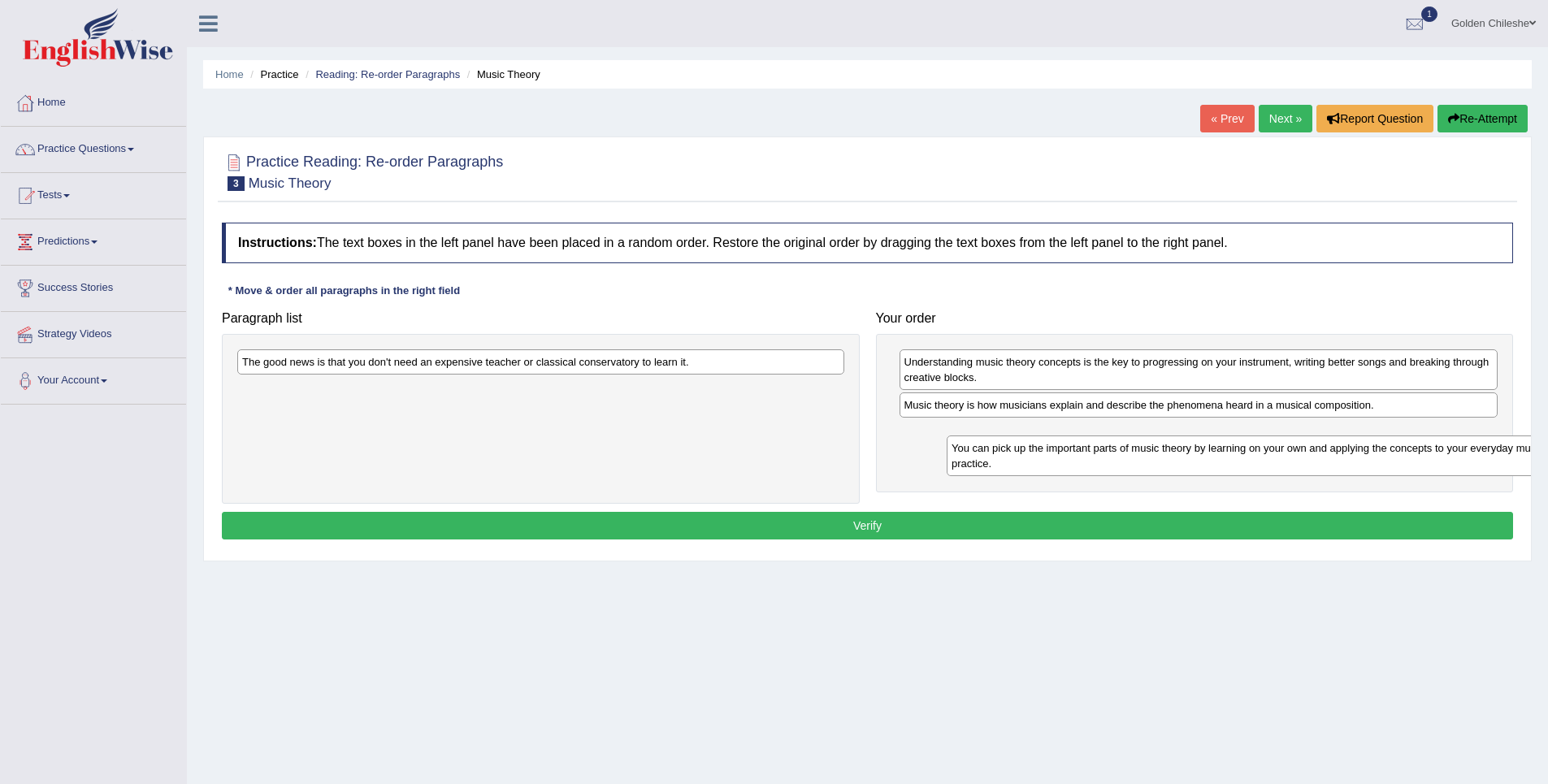
drag, startPoint x: 428, startPoint y: 370, endPoint x: 1138, endPoint y: 456, distance: 715.2
click at [1138, 456] on div "You can pick up the important parts of music theory by learning on your own and…" at bounding box center [1249, 456] width 607 height 41
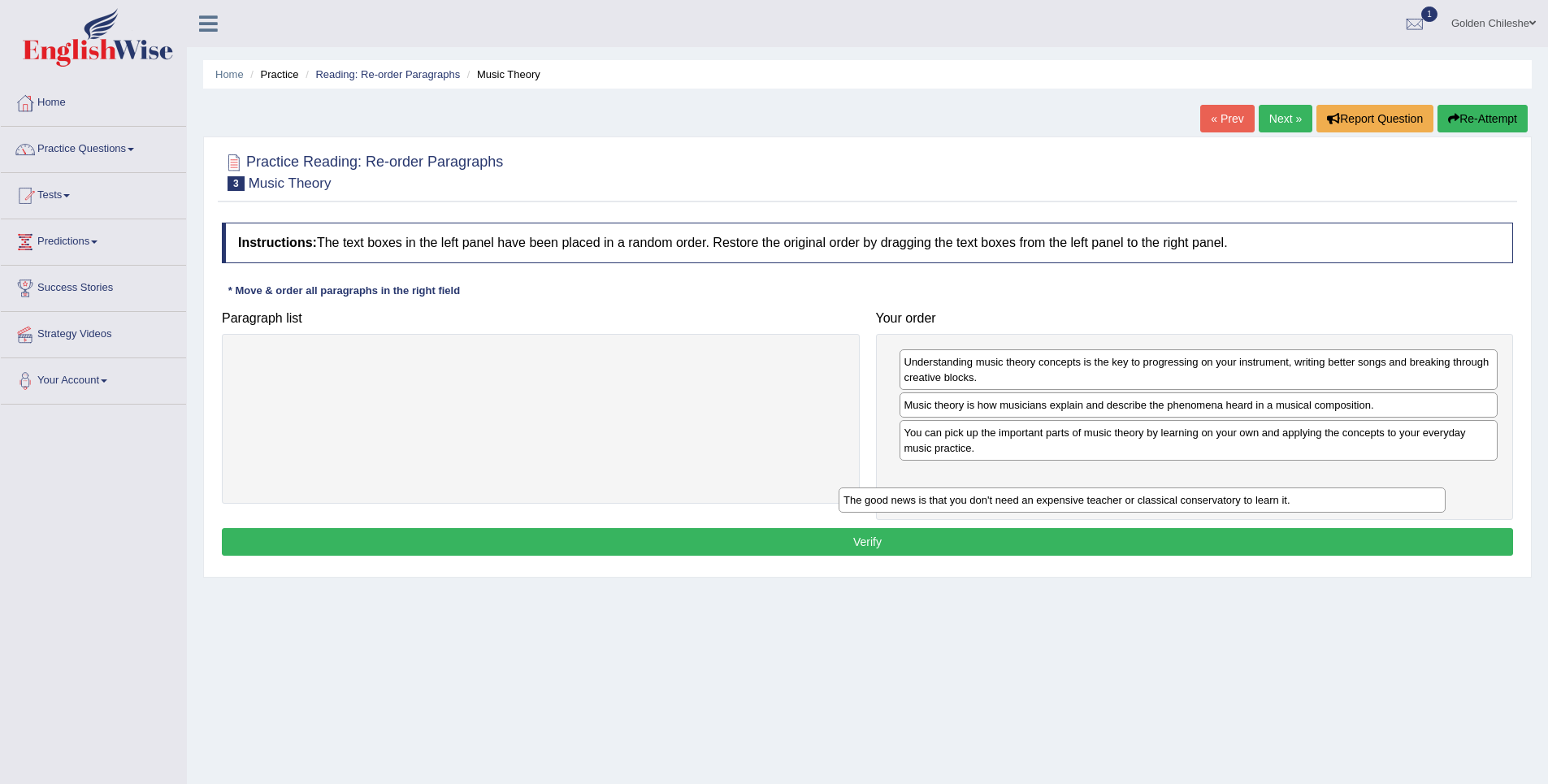
drag, startPoint x: 428, startPoint y: 368, endPoint x: 1029, endPoint y: 505, distance: 616.4
click at [1029, 505] on div "The good news is that you don't need an expensive teacher or classical conserva…" at bounding box center [1141, 500] width 607 height 25
click at [968, 545] on button "Verify" at bounding box center [867, 541] width 1291 height 27
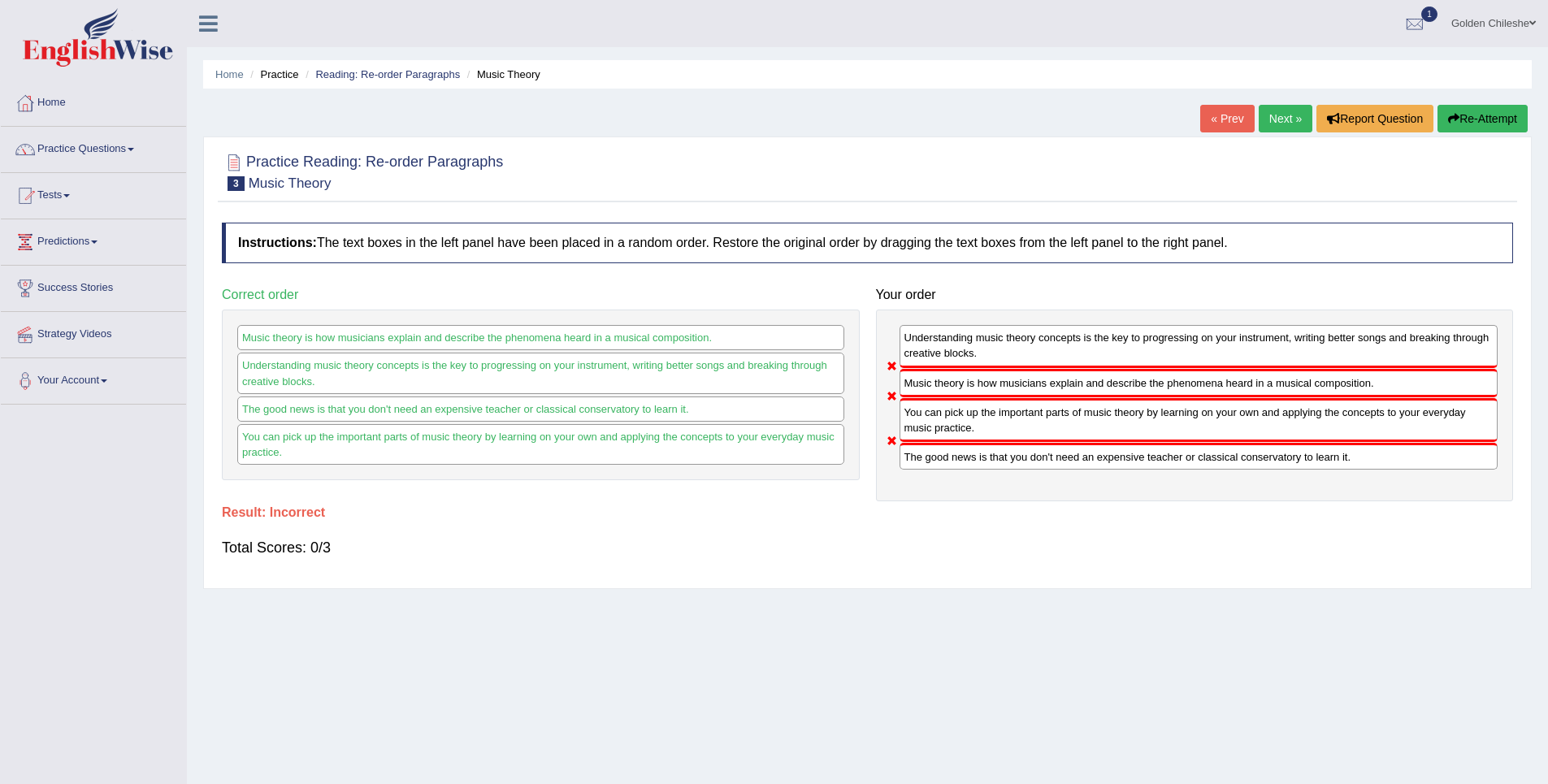
click at [1273, 119] on link "Next »" at bounding box center [1286, 118] width 54 height 27
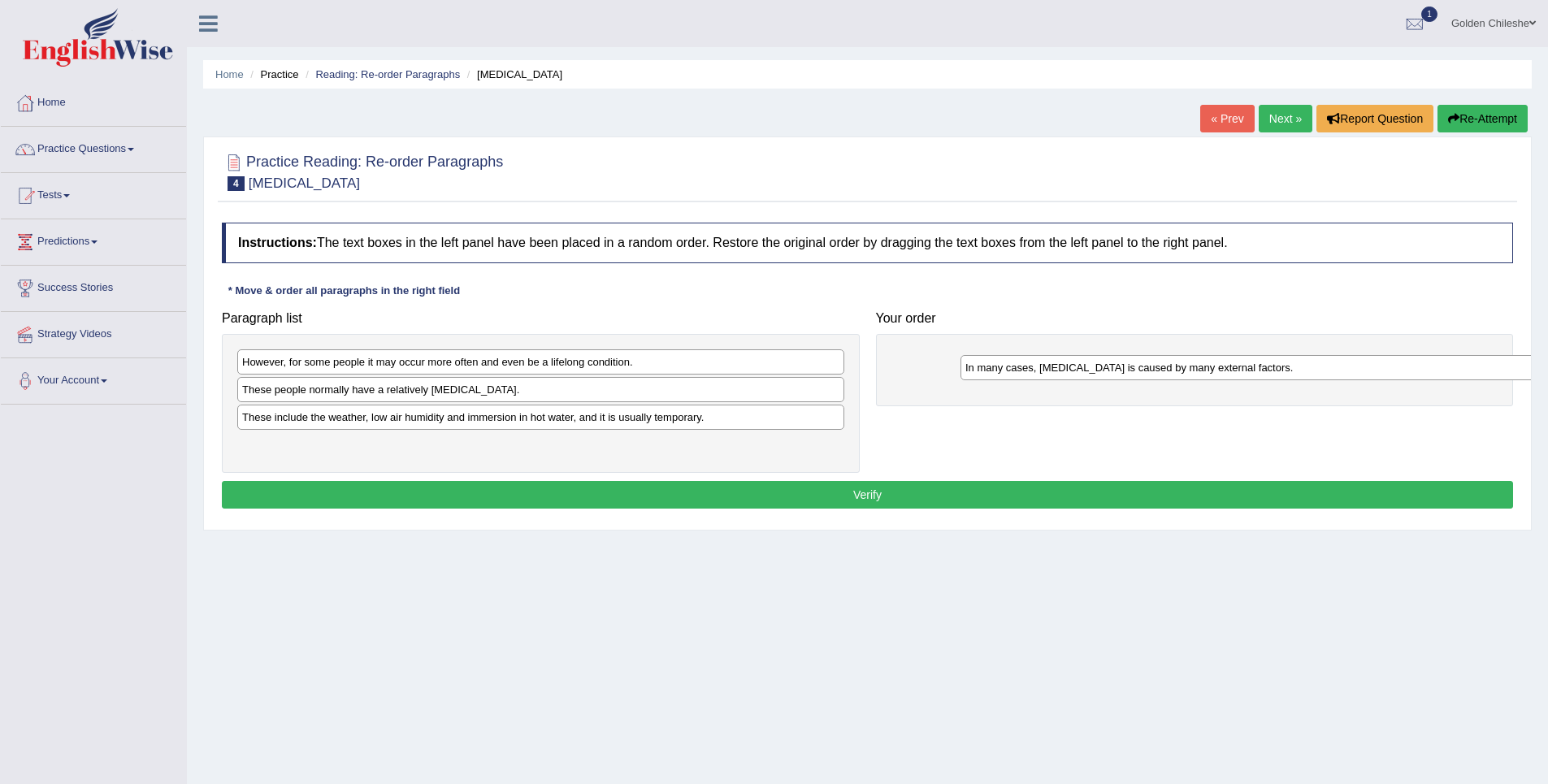
drag, startPoint x: 362, startPoint y: 392, endPoint x: 1085, endPoint y: 370, distance: 723.3
click at [1085, 370] on div "In many cases, [MEDICAL_DATA] is caused by many external factors." at bounding box center [1264, 368] width 607 height 25
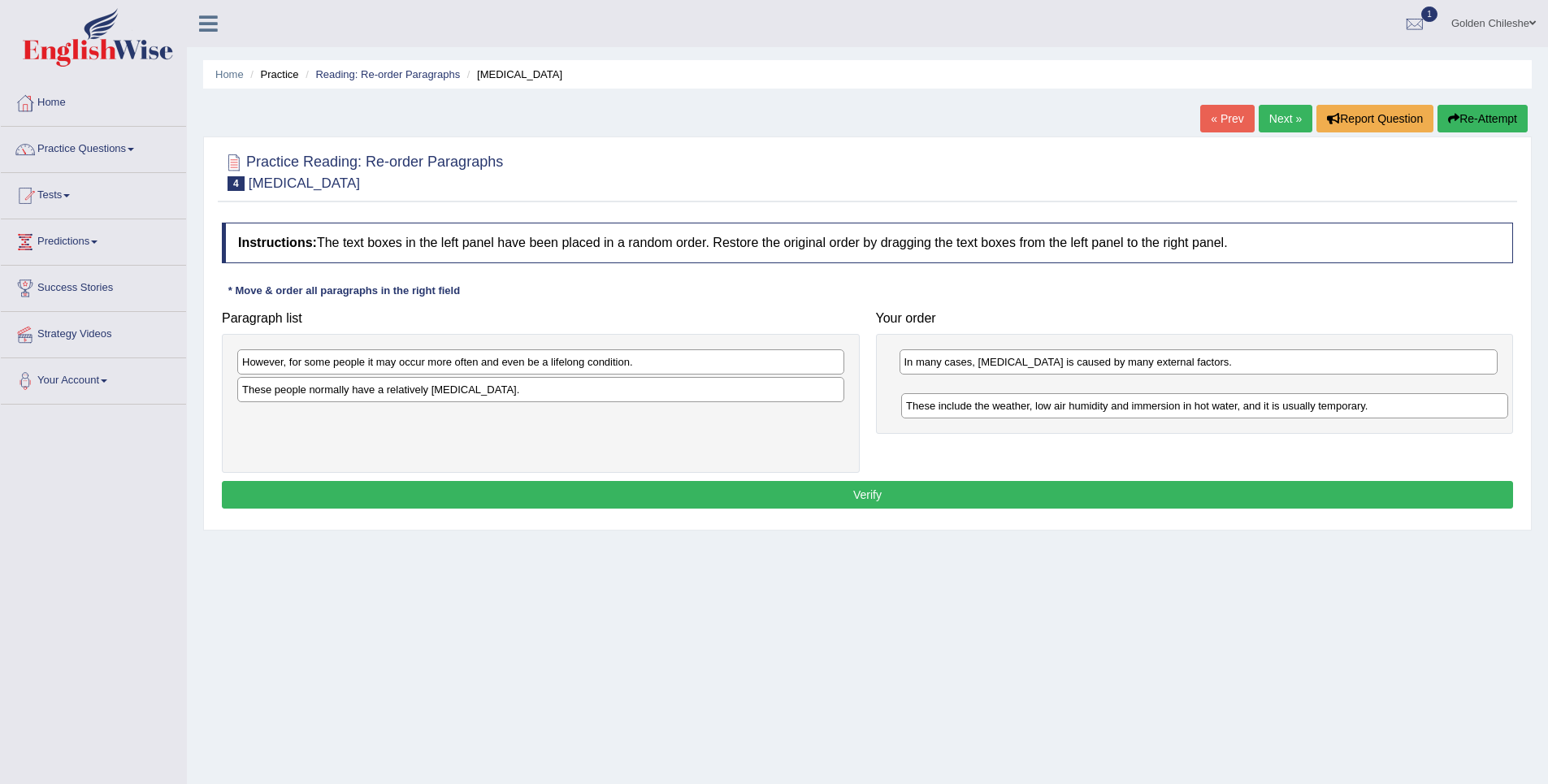
drag, startPoint x: 306, startPoint y: 423, endPoint x: 969, endPoint y: 409, distance: 663.1
click at [969, 409] on div "These include the weather, low air humidity and immersion in hot water, and it …" at bounding box center [1204, 406] width 607 height 25
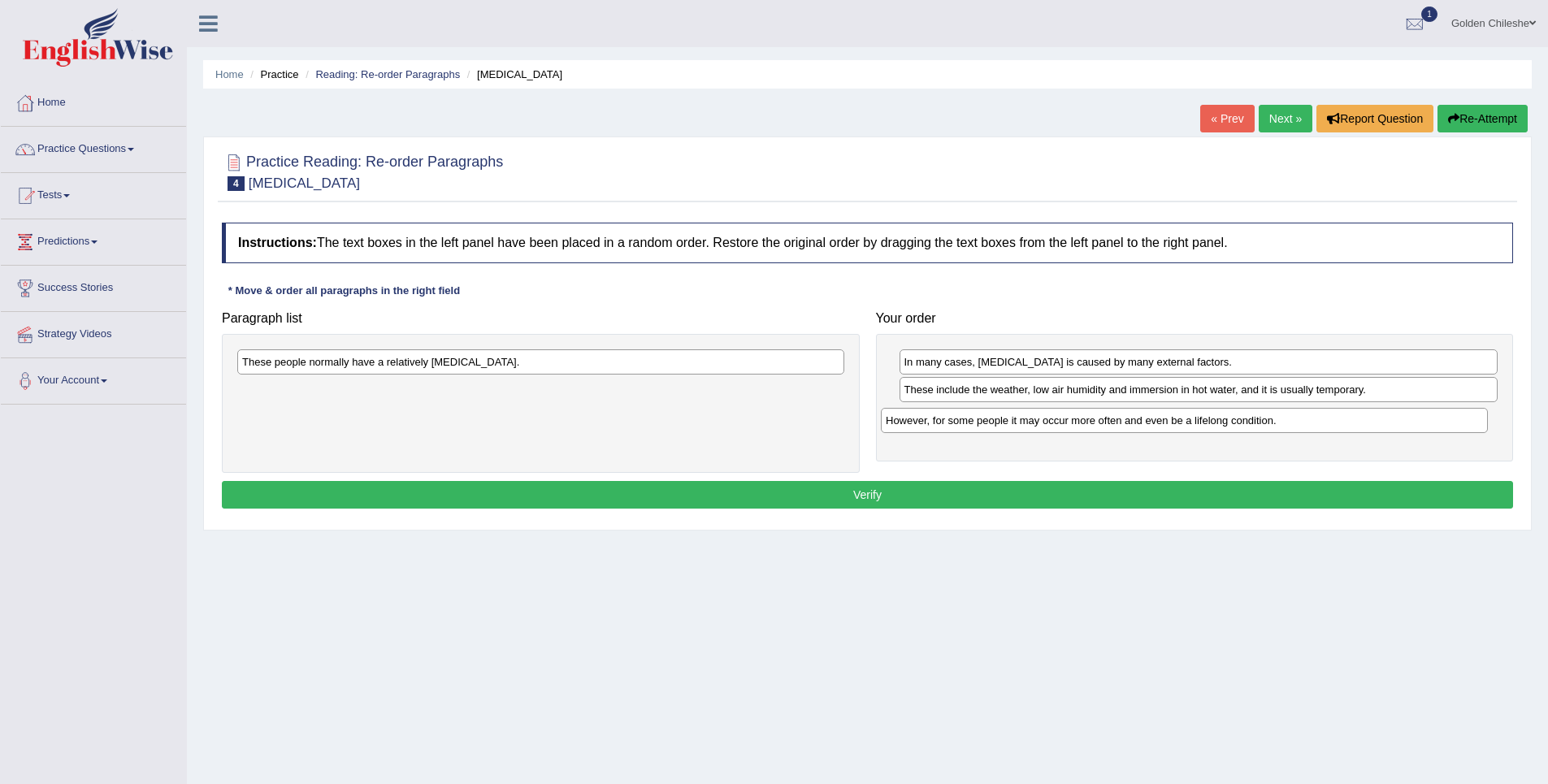
drag, startPoint x: 392, startPoint y: 368, endPoint x: 1035, endPoint y: 426, distance: 645.6
click at [1035, 426] on div "However, for some people it may occur more often and even be a lifelong conditi…" at bounding box center [1184, 420] width 607 height 25
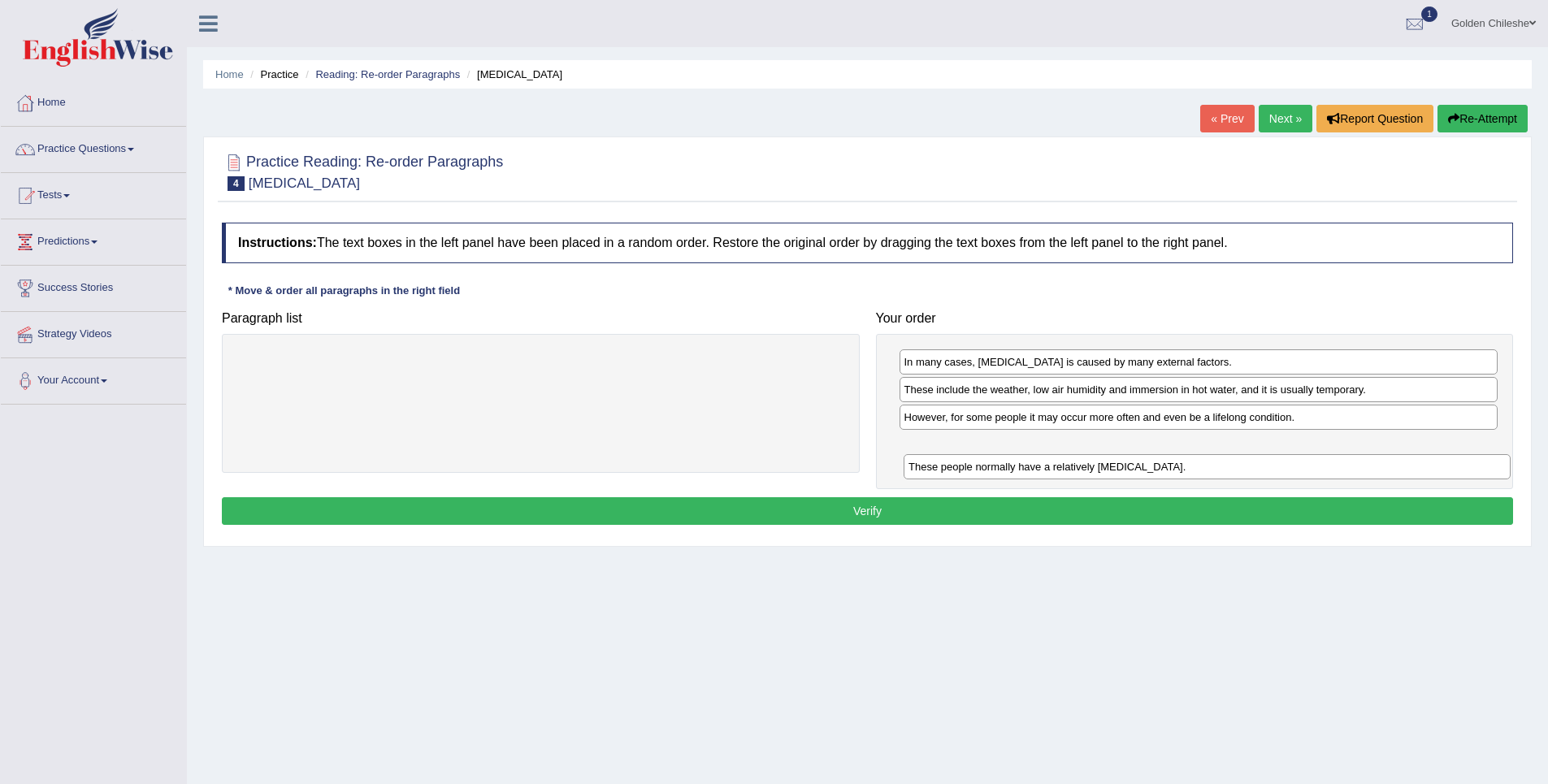
drag, startPoint x: 407, startPoint y: 365, endPoint x: 1073, endPoint y: 470, distance: 674.2
click at [1073, 470] on div "These people normally have a relatively sensitive skin." at bounding box center [1207, 467] width 607 height 25
click at [906, 505] on button "Verify" at bounding box center [867, 510] width 1291 height 27
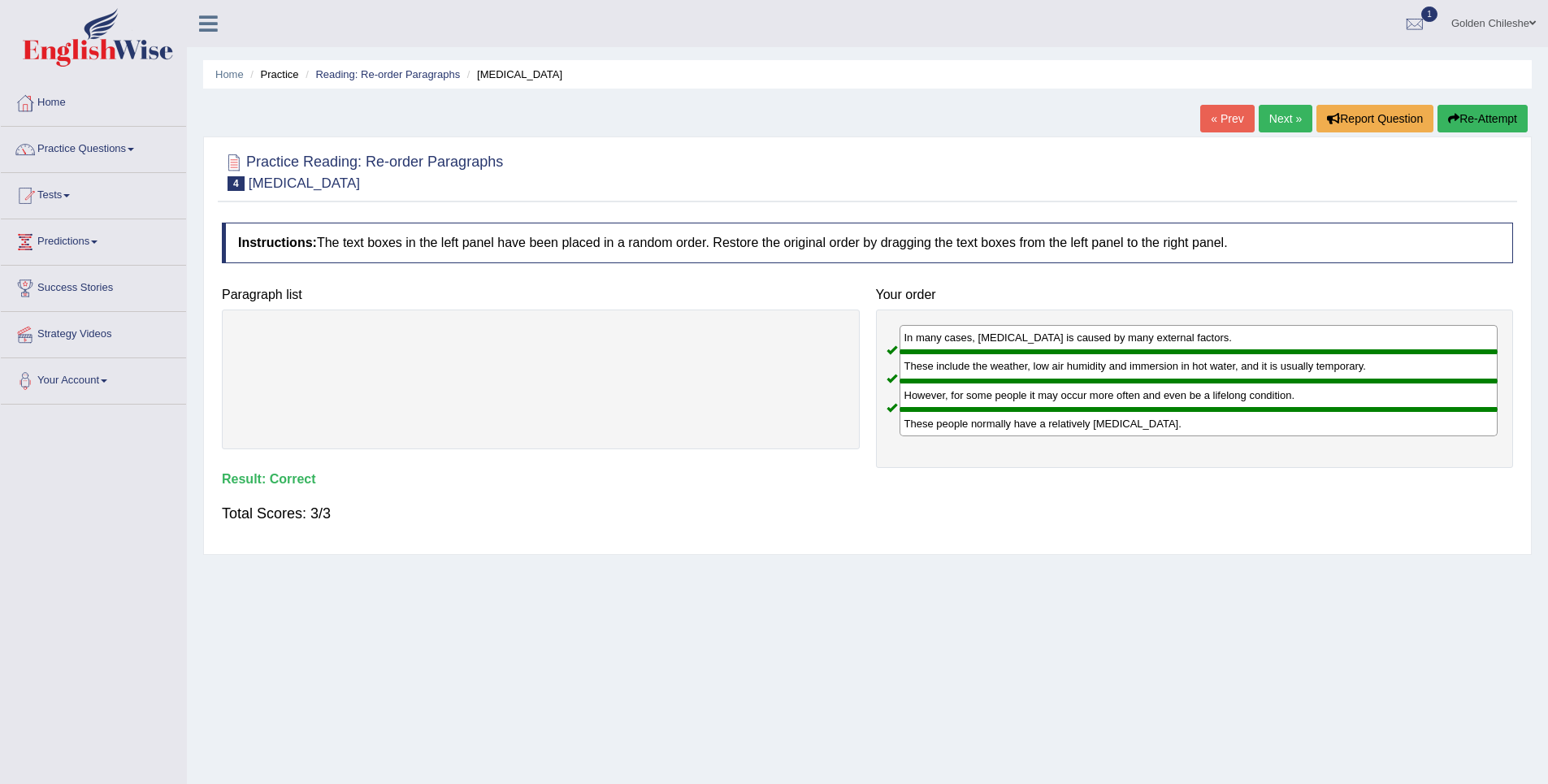
click at [1291, 123] on link "Next »" at bounding box center [1286, 118] width 54 height 27
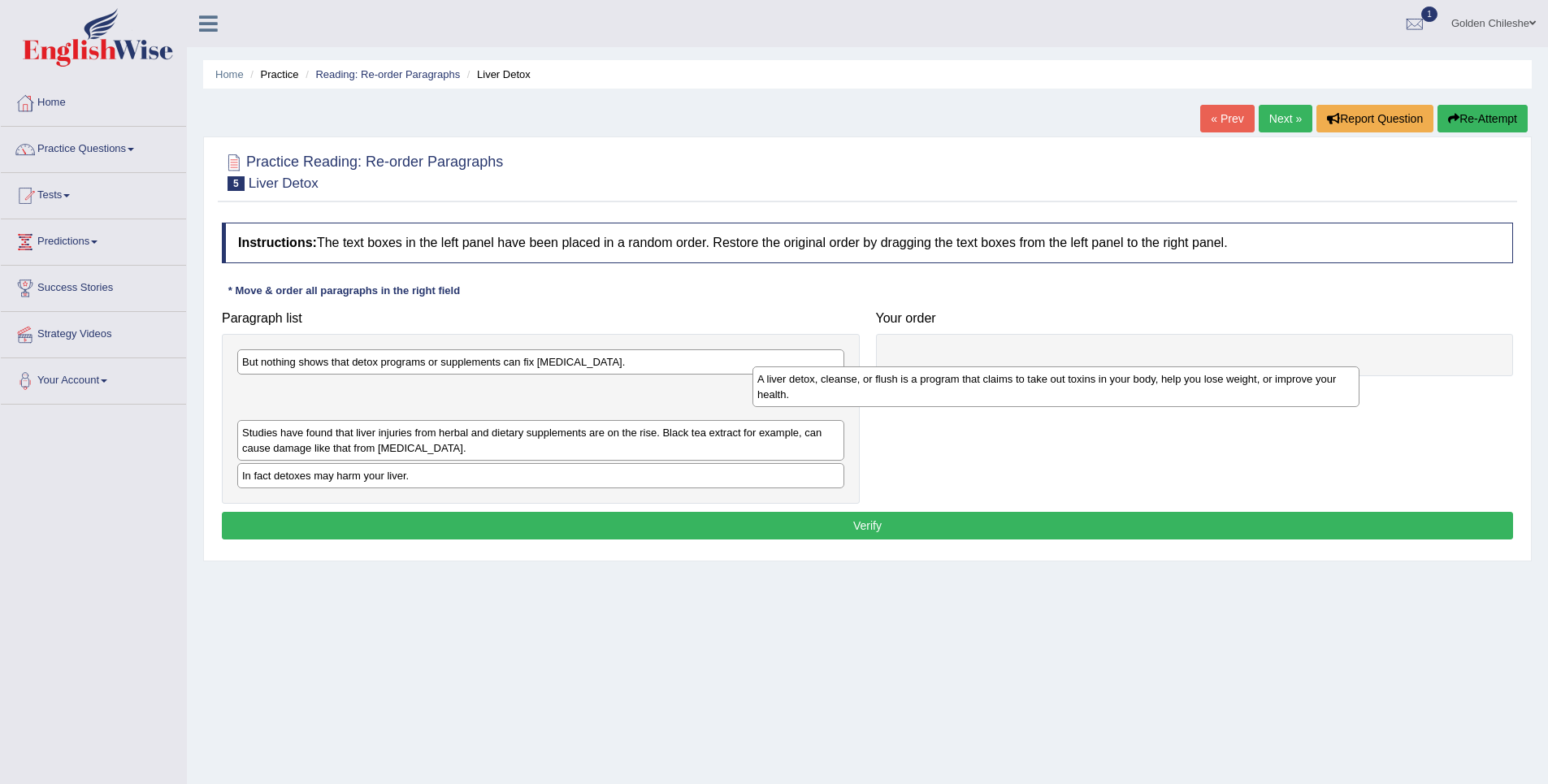
drag, startPoint x: 592, startPoint y: 401, endPoint x: 1107, endPoint y: 391, distance: 515.1
click at [1107, 391] on div "A liver detox, cleanse, or flush is a program that claims to take out toxins in…" at bounding box center [1055, 387] width 607 height 41
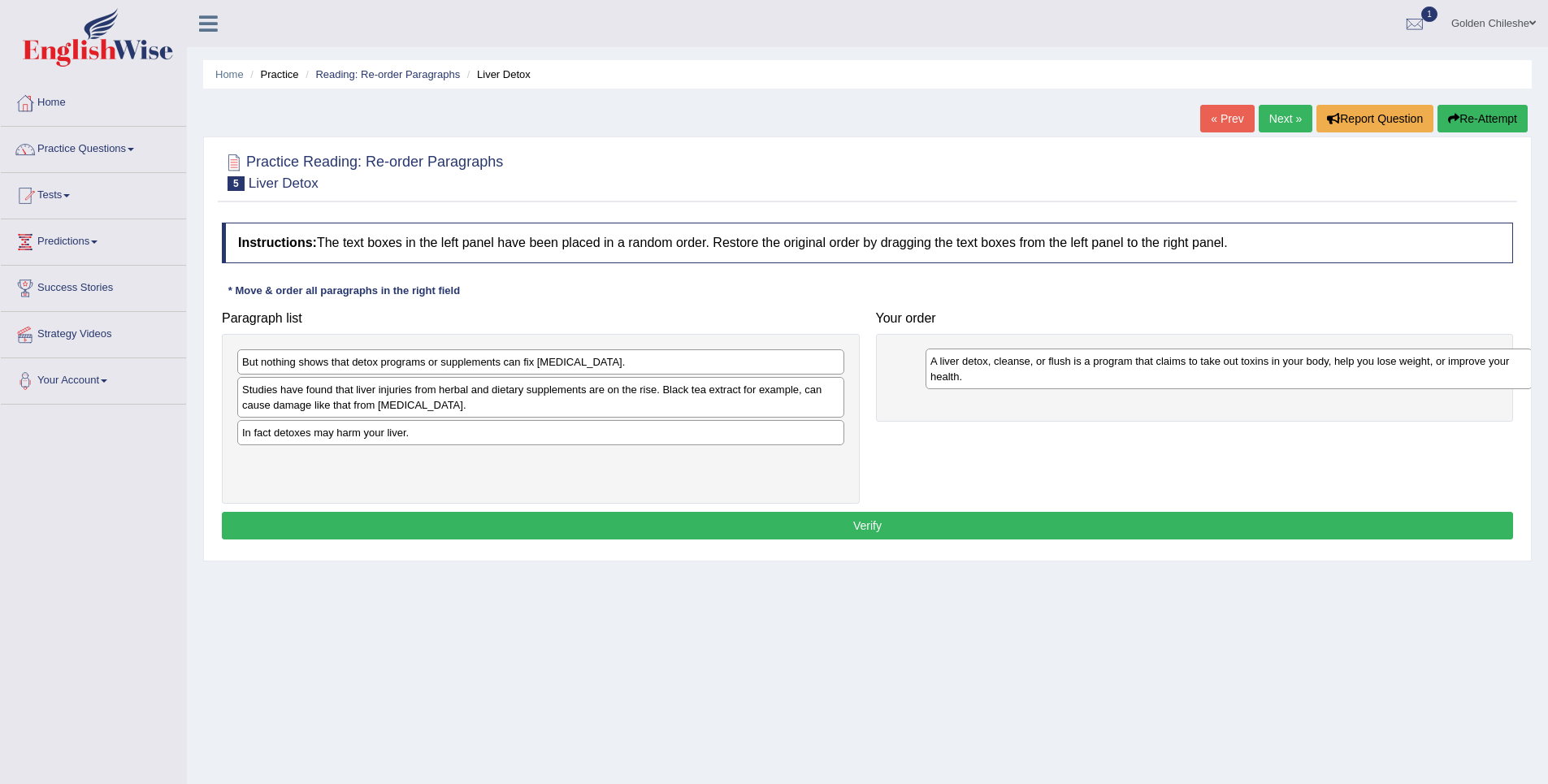
drag, startPoint x: 401, startPoint y: 407, endPoint x: 1089, endPoint y: 377, distance: 688.7
click at [1089, 377] on div "A liver detox, cleanse, or flush is a program that claims to take out toxins in…" at bounding box center [1229, 369] width 607 height 41
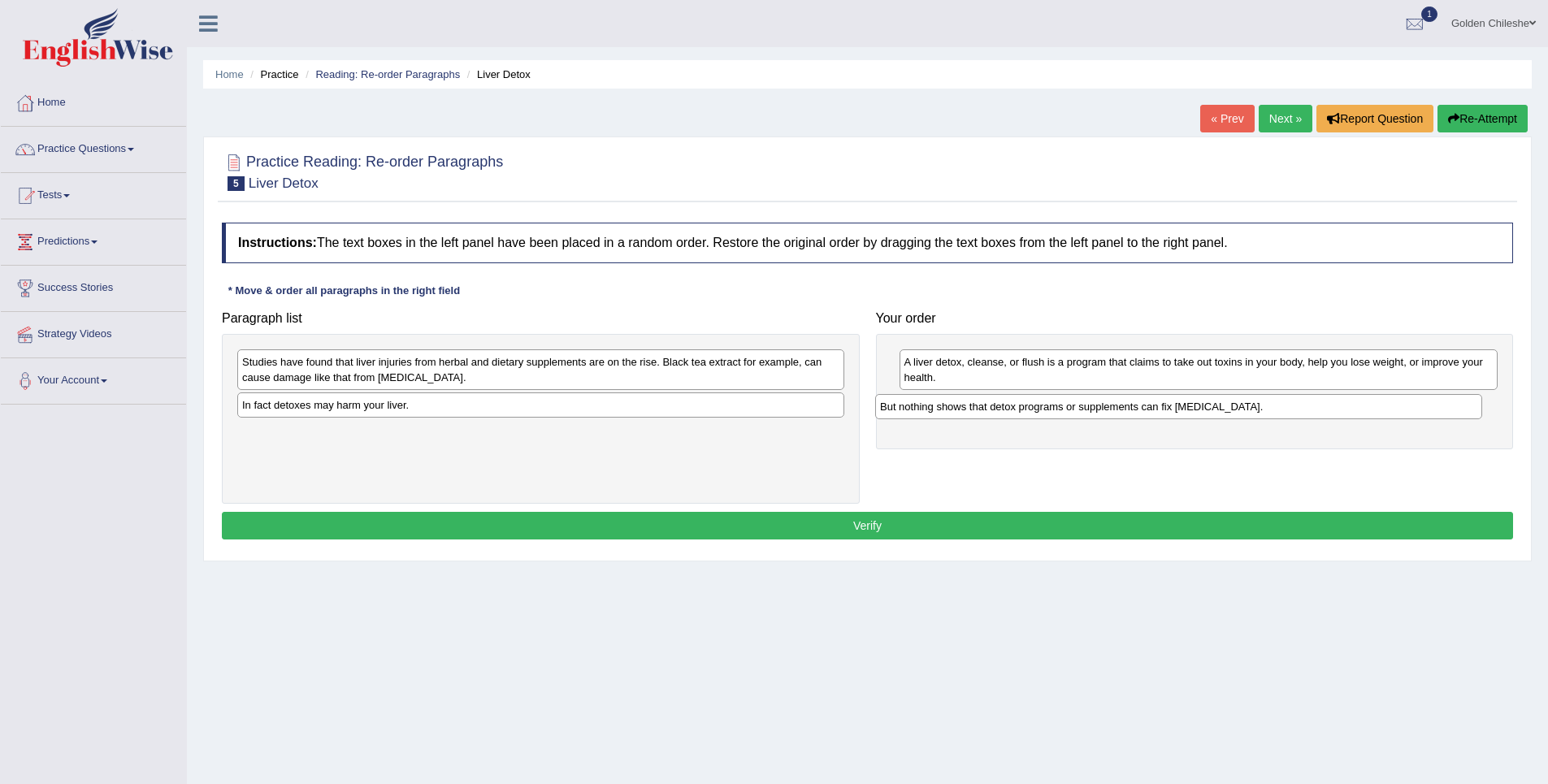
drag, startPoint x: 477, startPoint y: 368, endPoint x: 1115, endPoint y: 413, distance: 639.6
click at [1115, 413] on div "But nothing shows that detox programs or supplements can fix [MEDICAL_DATA]." at bounding box center [1179, 407] width 607 height 25
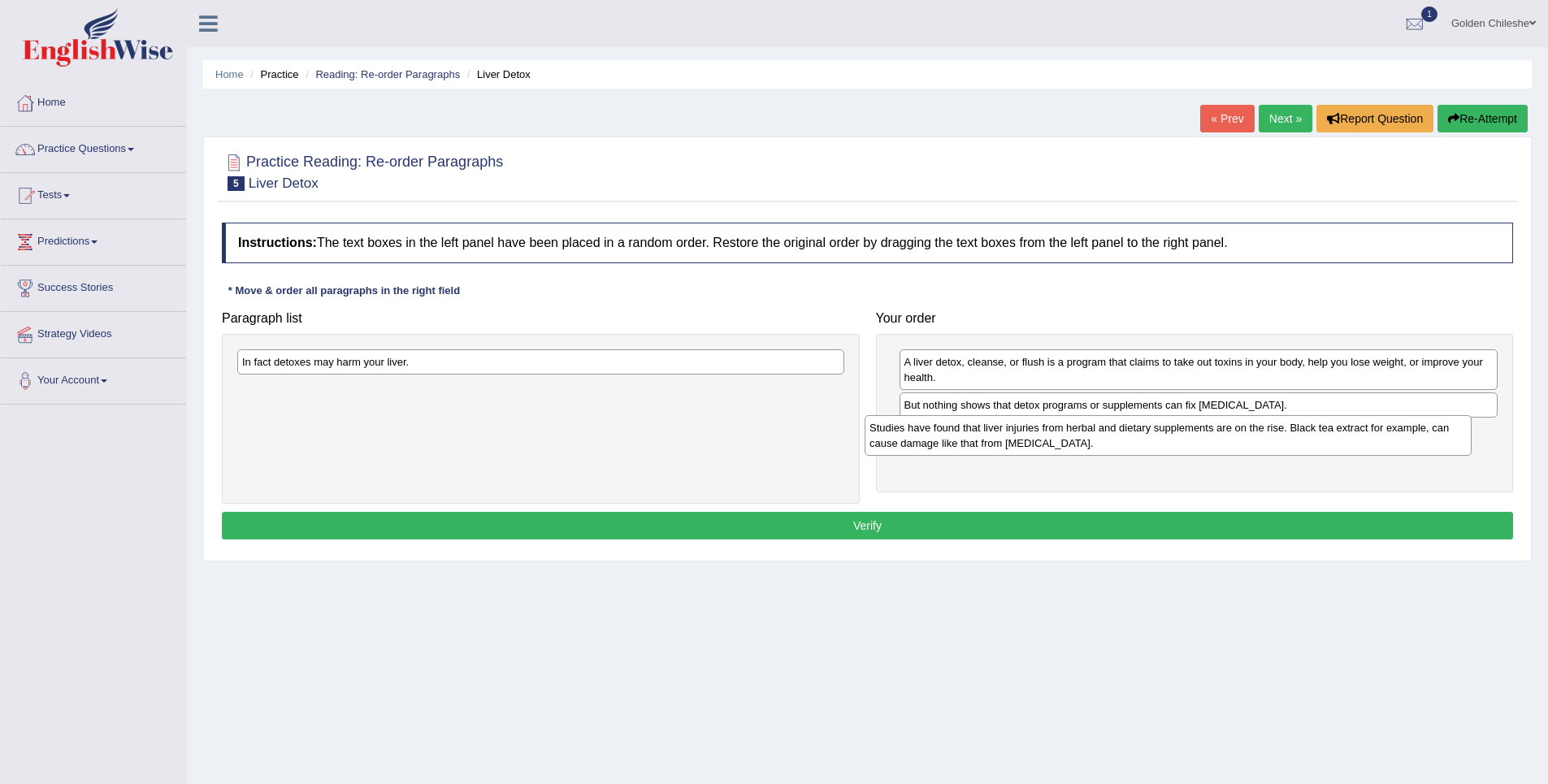
drag, startPoint x: 312, startPoint y: 376, endPoint x: 939, endPoint y: 442, distance: 630.5
click at [939, 442] on div "Studies have found that liver injuries from herbal and dietary supplements are …" at bounding box center [1168, 436] width 607 height 41
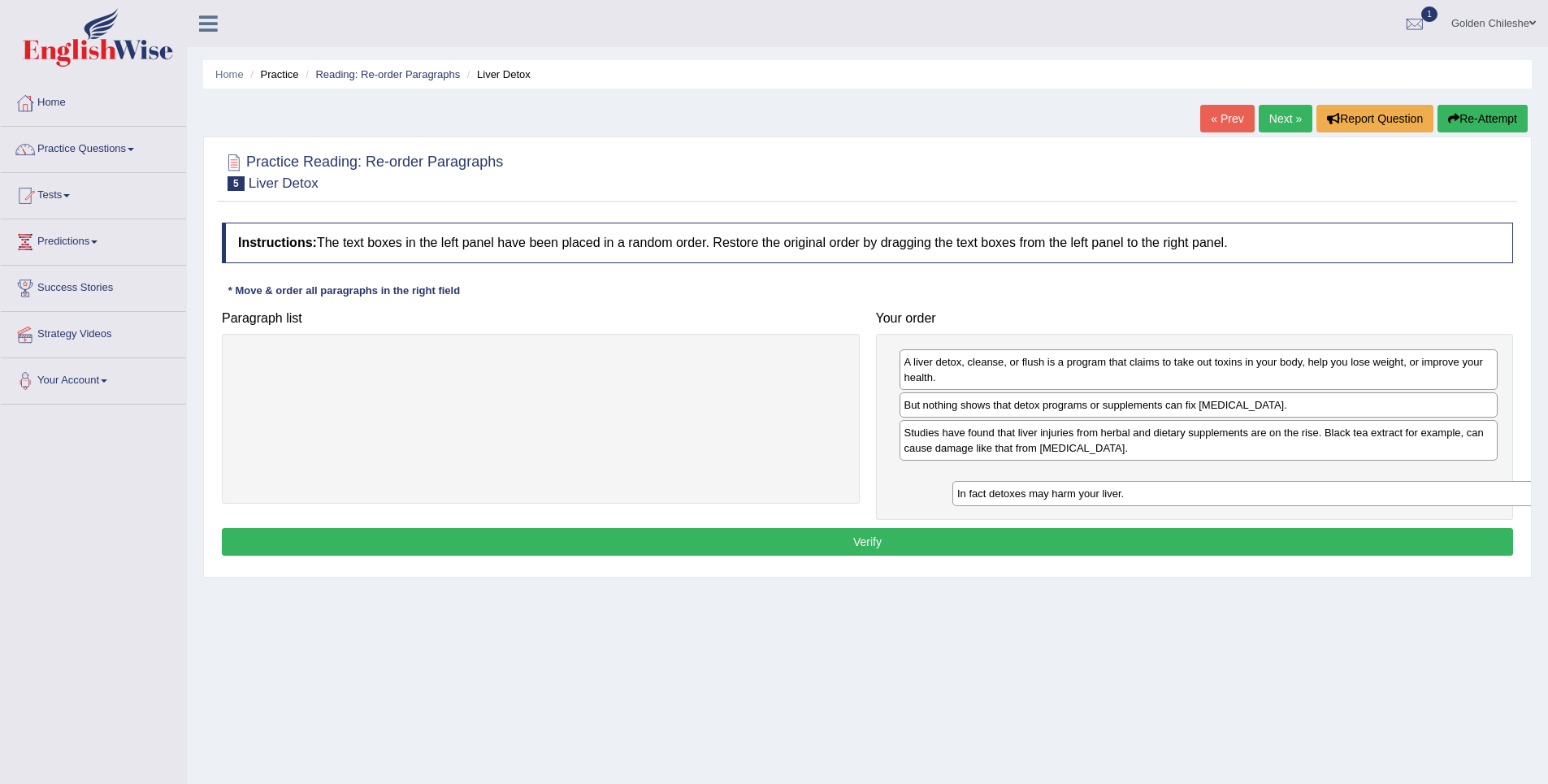
drag, startPoint x: 318, startPoint y: 365, endPoint x: 1033, endPoint y: 496, distance: 726.9
click at [1033, 496] on div "In fact detoxes may harm your liver." at bounding box center [1256, 493] width 607 height 25
click at [958, 554] on button "Verify" at bounding box center [867, 541] width 1291 height 27
